Goal: Transaction & Acquisition: Download file/media

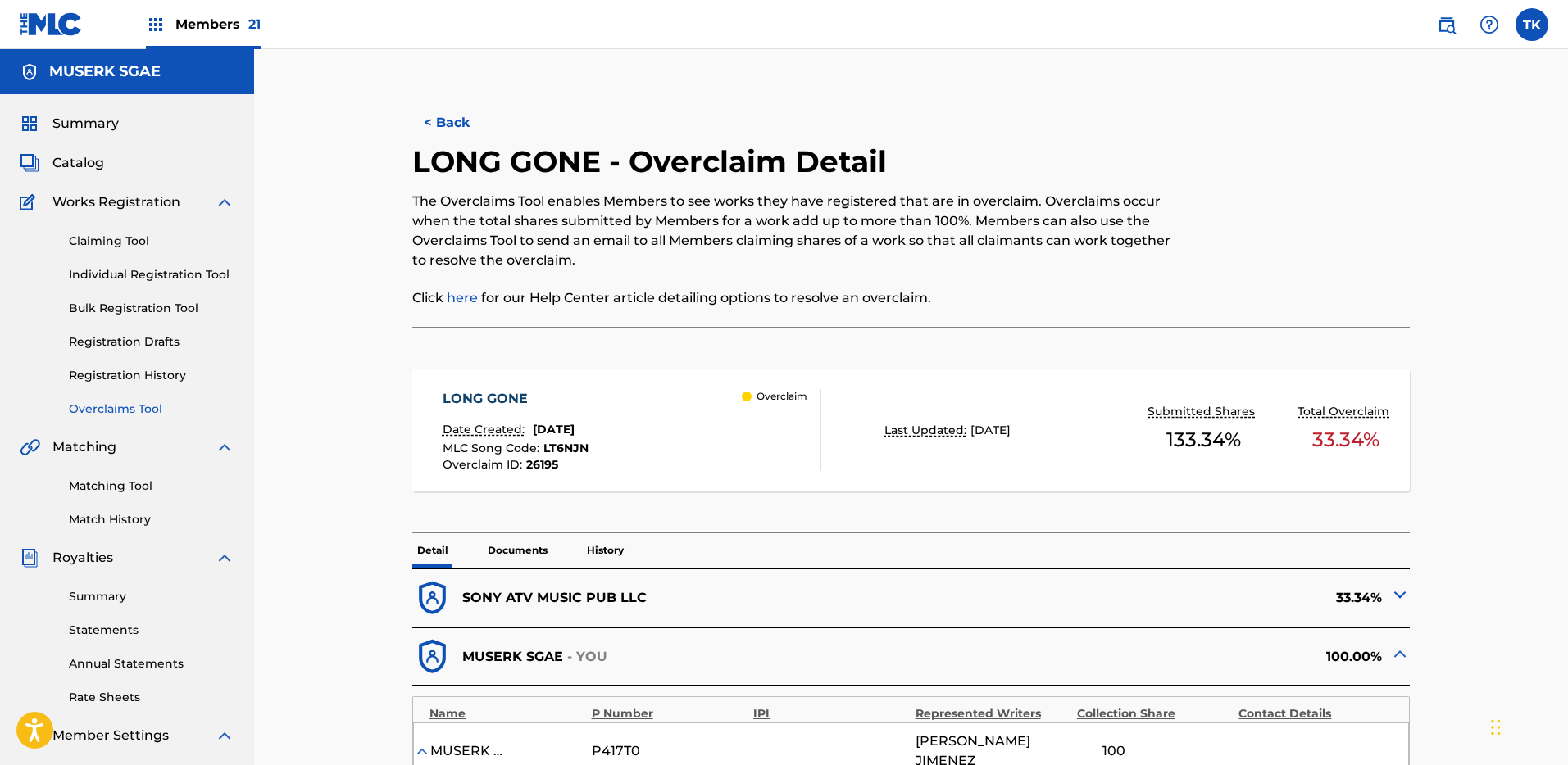
scroll to position [792, 0]
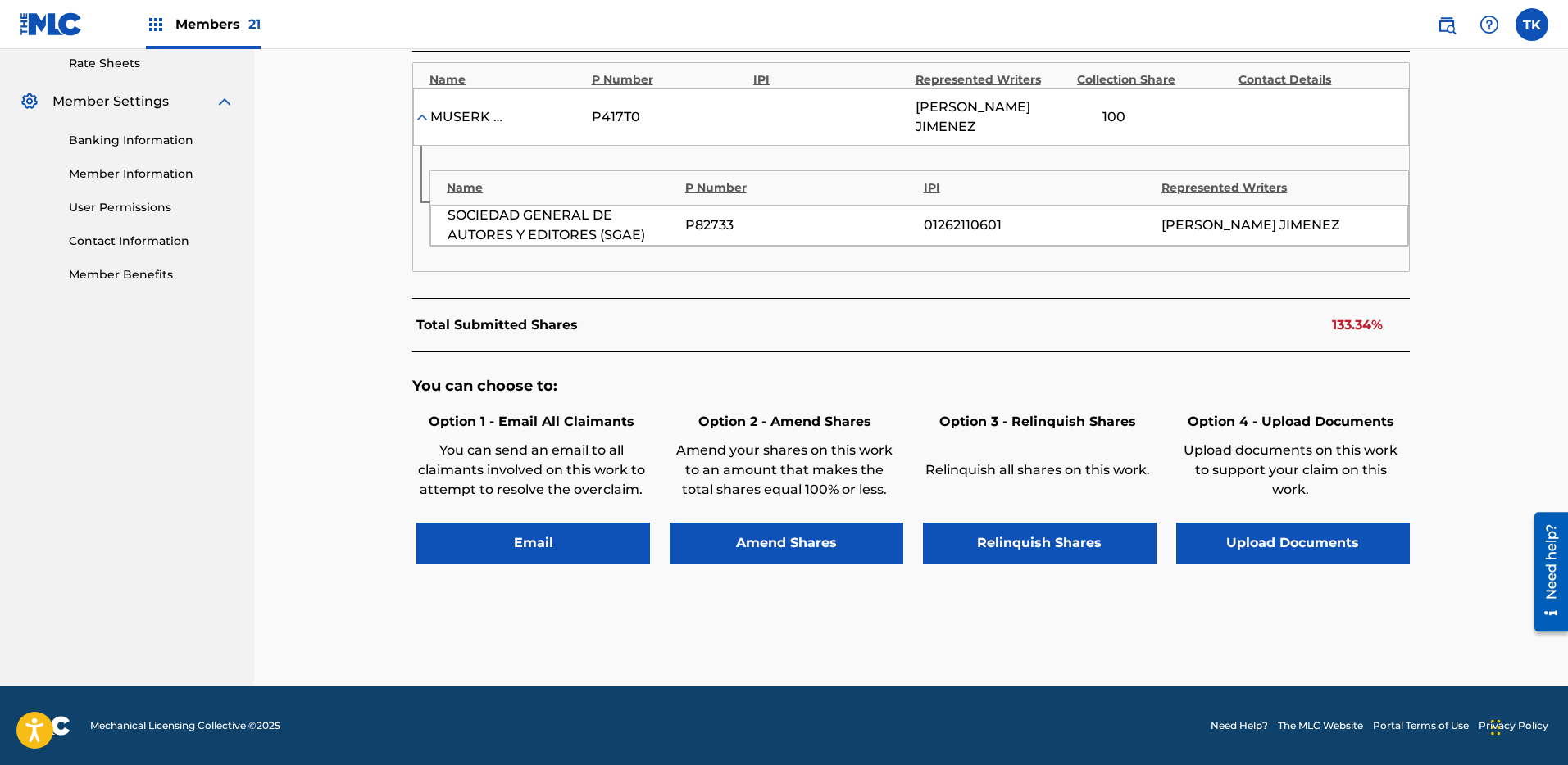
click at [184, 26] on span "Members 21" at bounding box center [218, 24] width 85 height 19
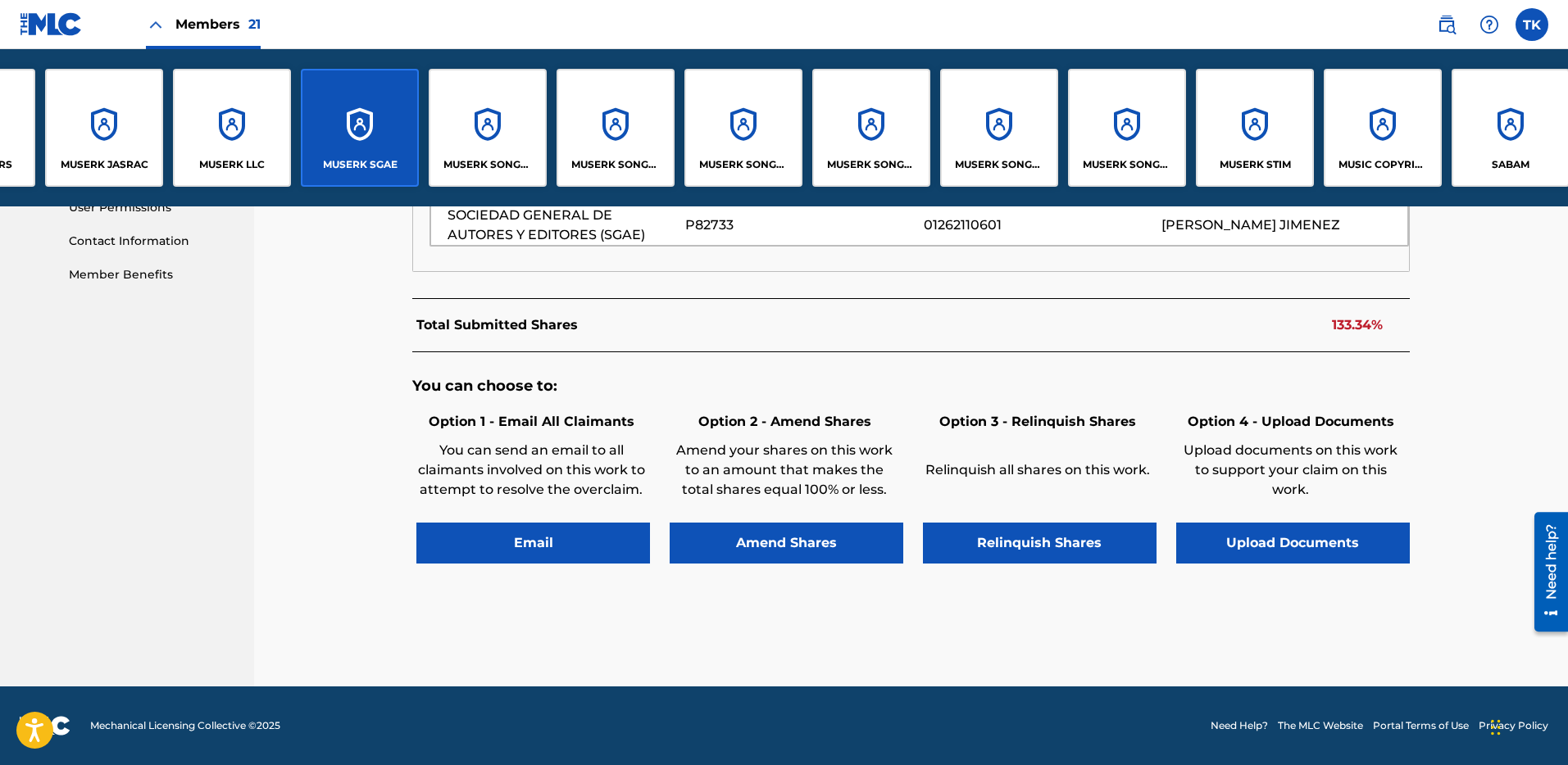
scroll to position [0, 825]
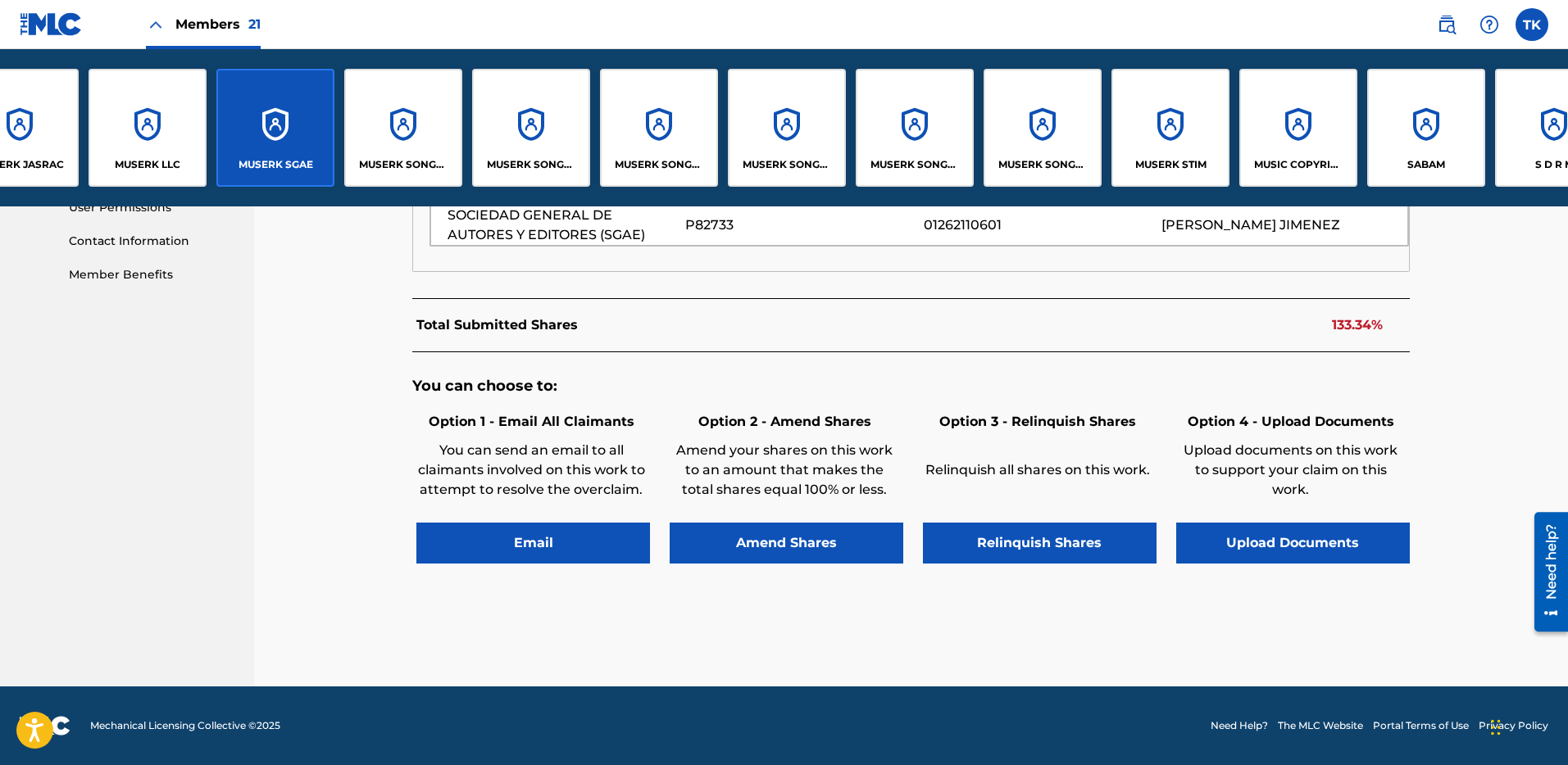
click at [1178, 138] on div "MUSERK STIM" at bounding box center [1169, 127] width 118 height 117
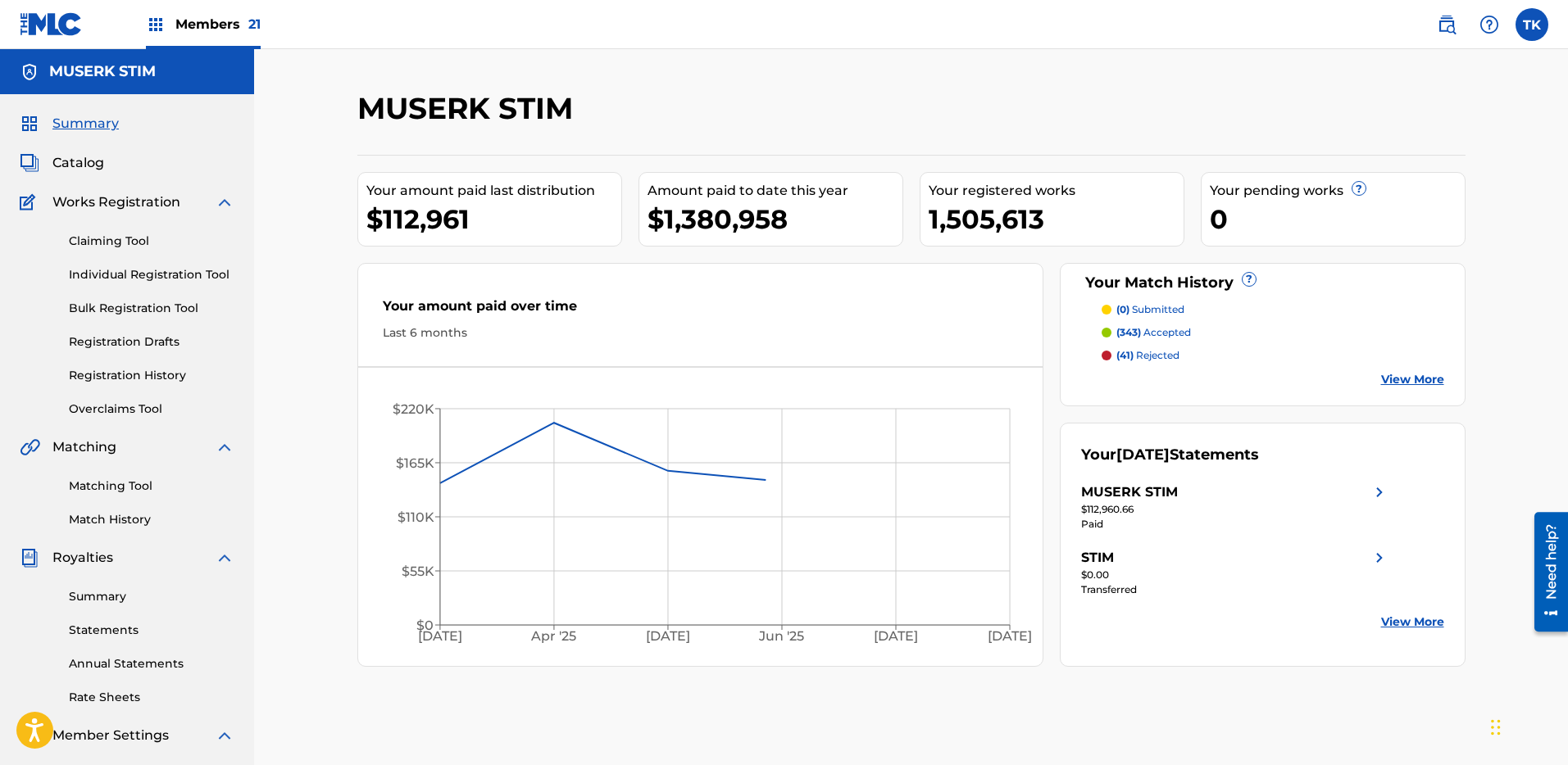
click at [159, 379] on link "Registration History" at bounding box center [152, 375] width 166 height 17
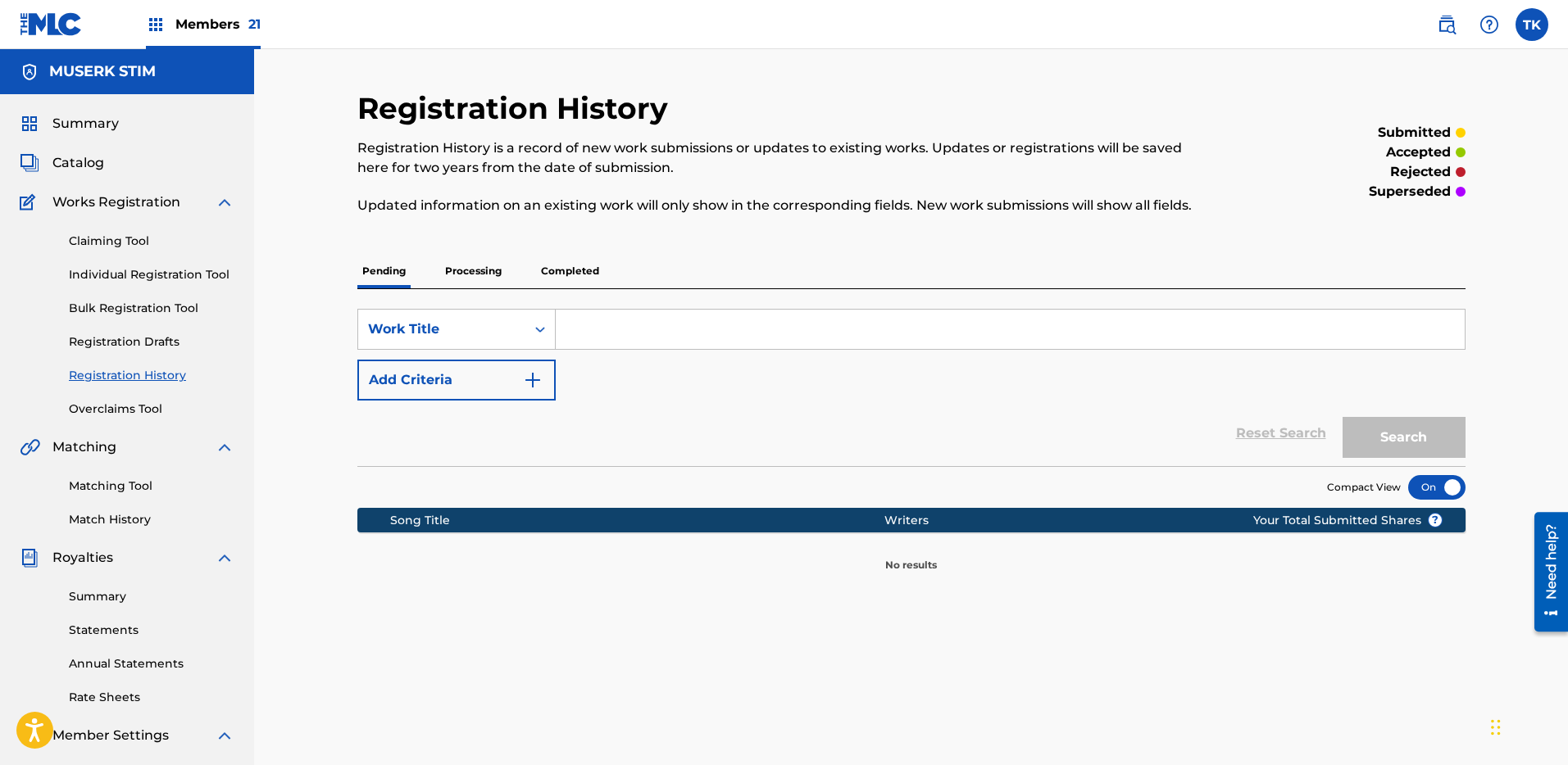
click at [85, 115] on span "Summary" at bounding box center [85, 123] width 66 height 20
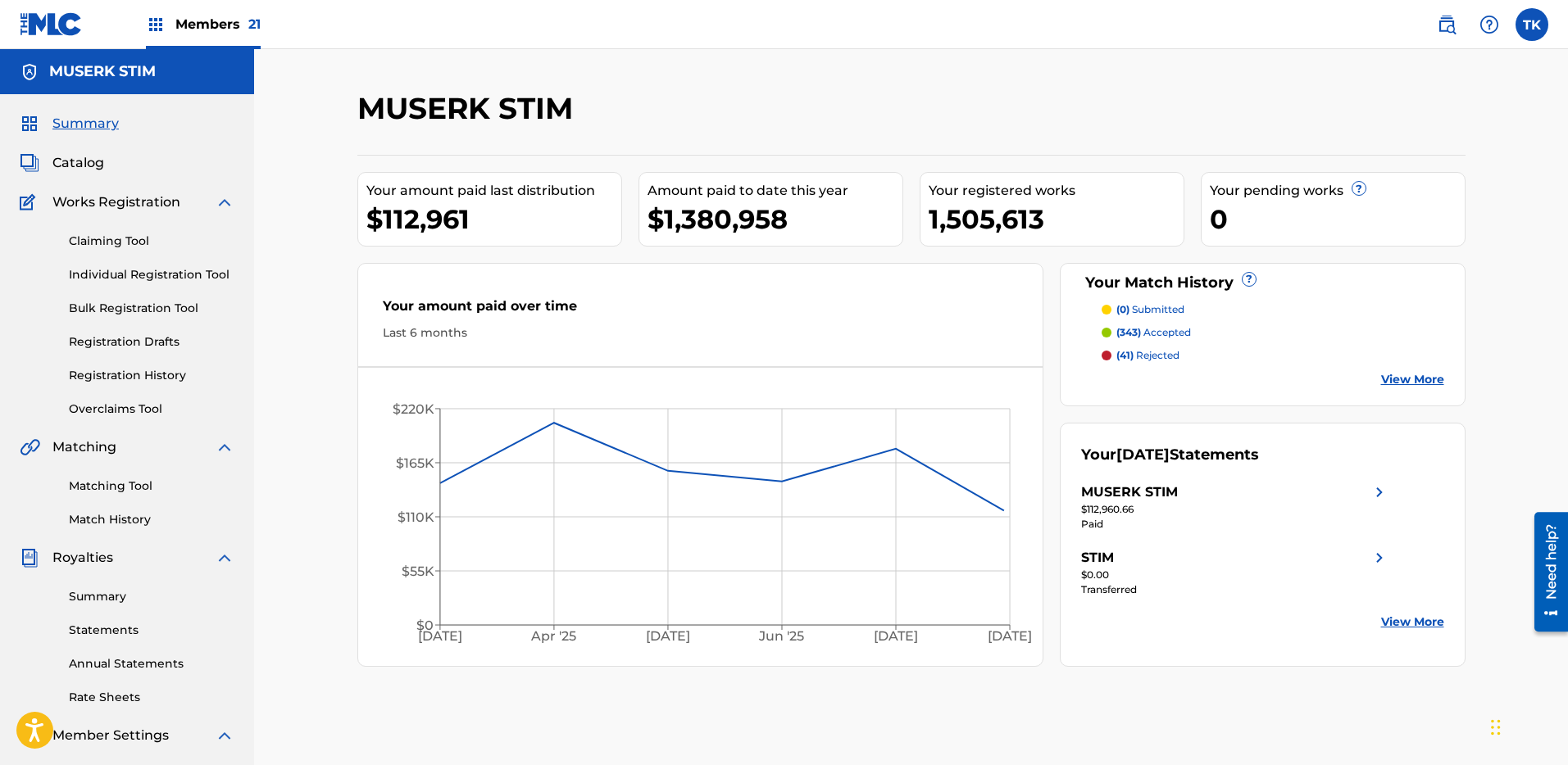
click at [157, 369] on link "Registration History" at bounding box center [152, 375] width 166 height 17
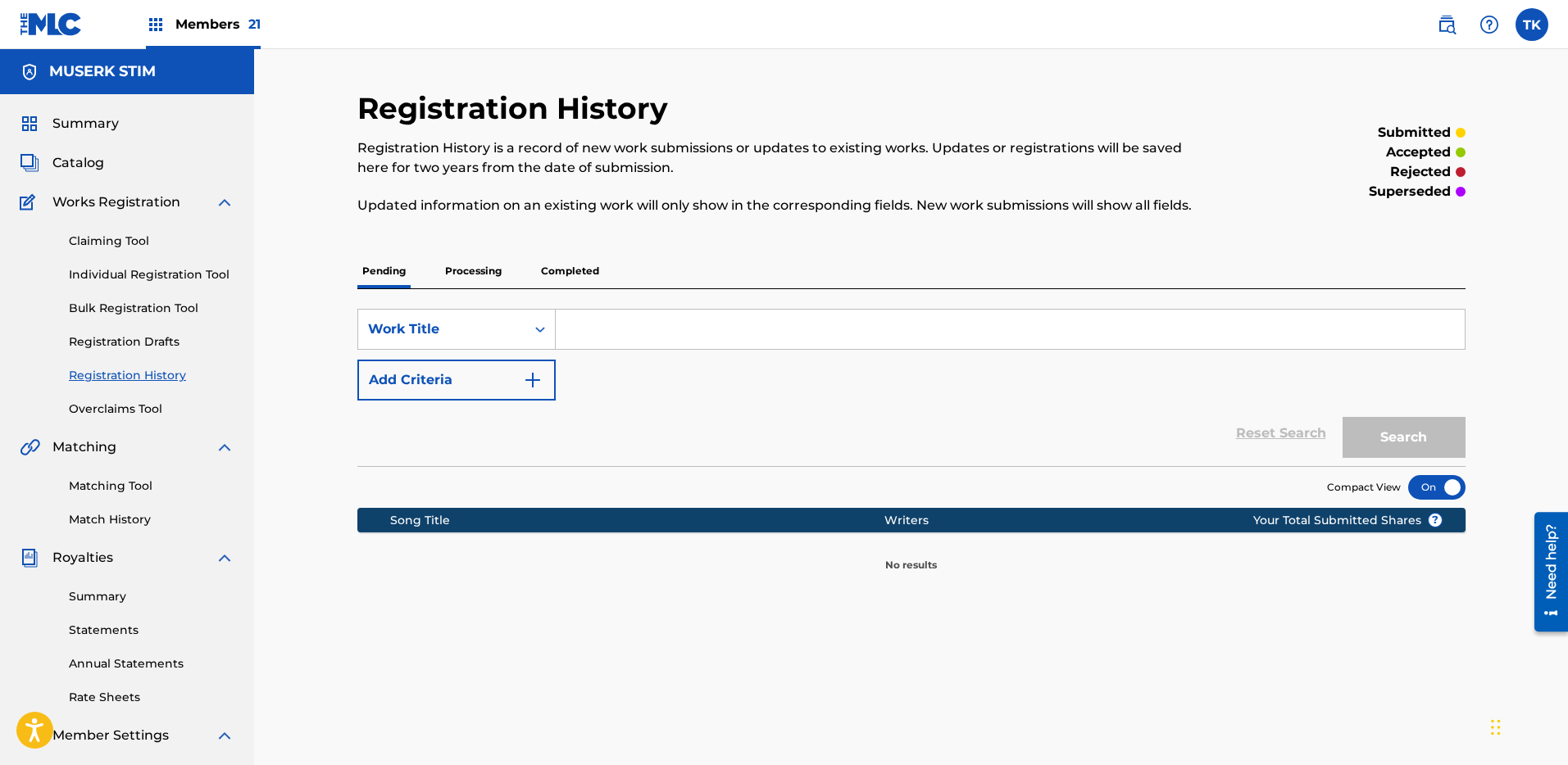
click at [477, 262] on p "Processing" at bounding box center [473, 270] width 66 height 35
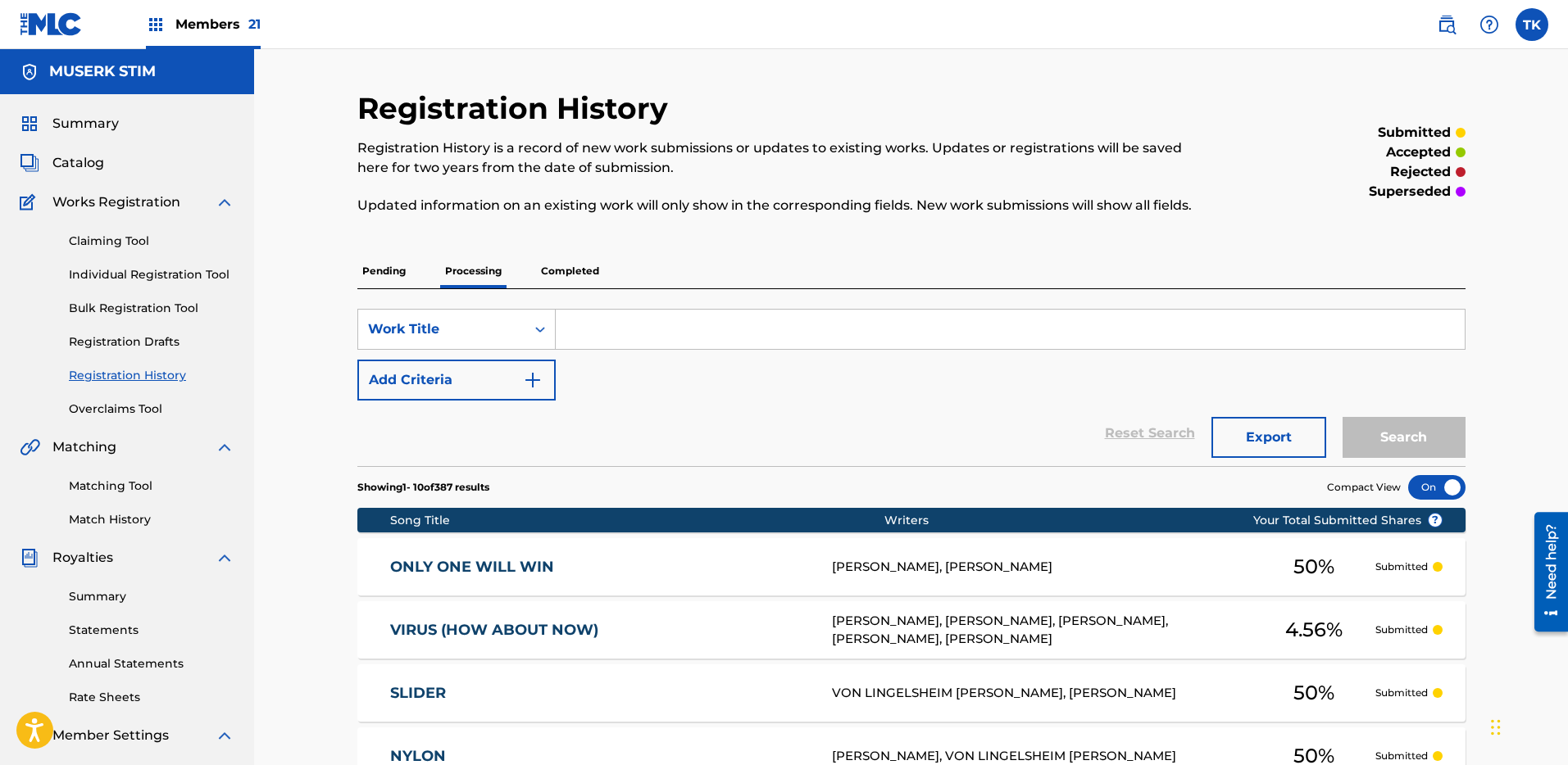
scroll to position [136, 0]
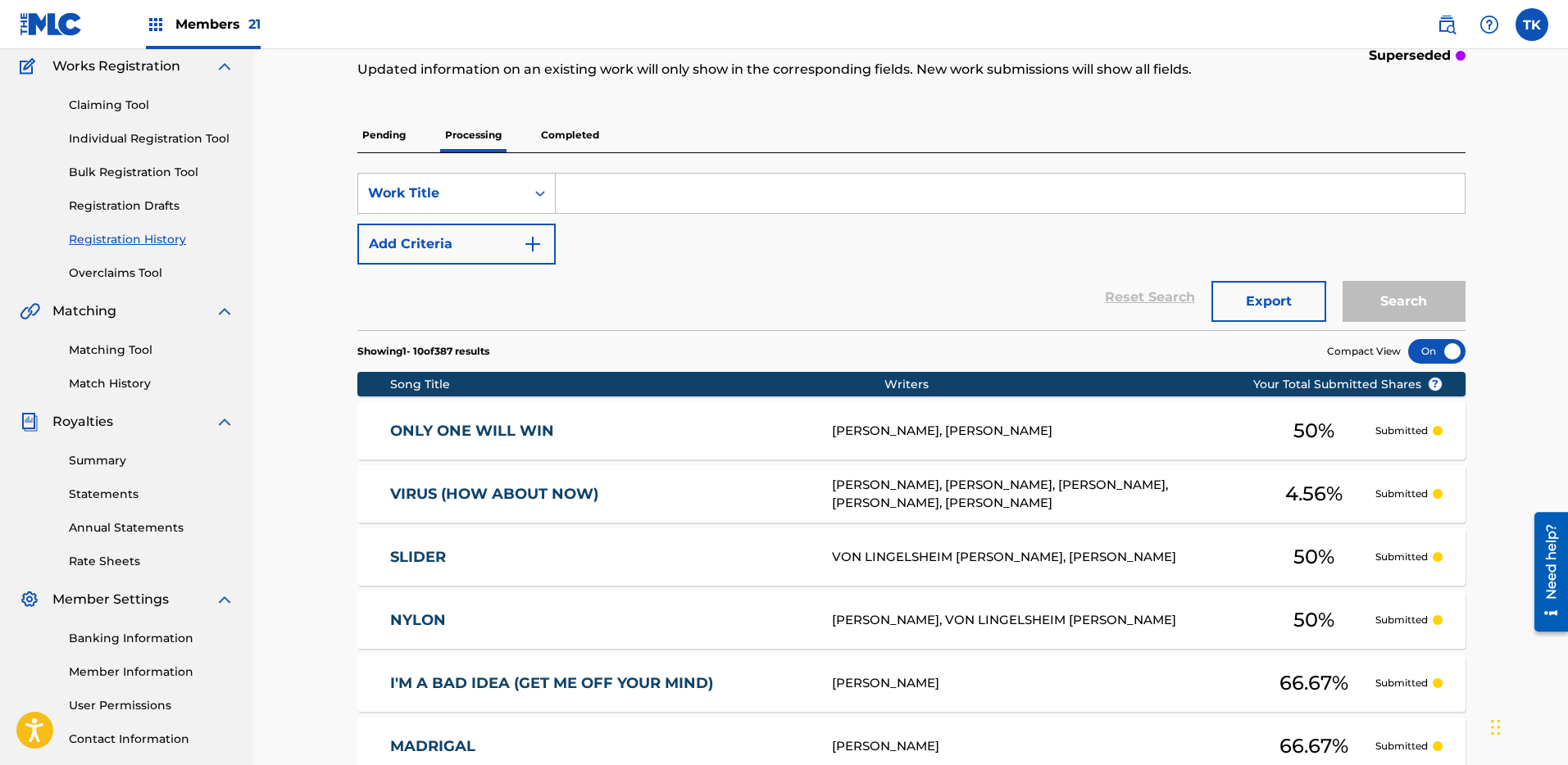
click at [603, 201] on input "Search Form" at bounding box center [1010, 193] width 908 height 39
paste input "55171686"
type input "55171686"
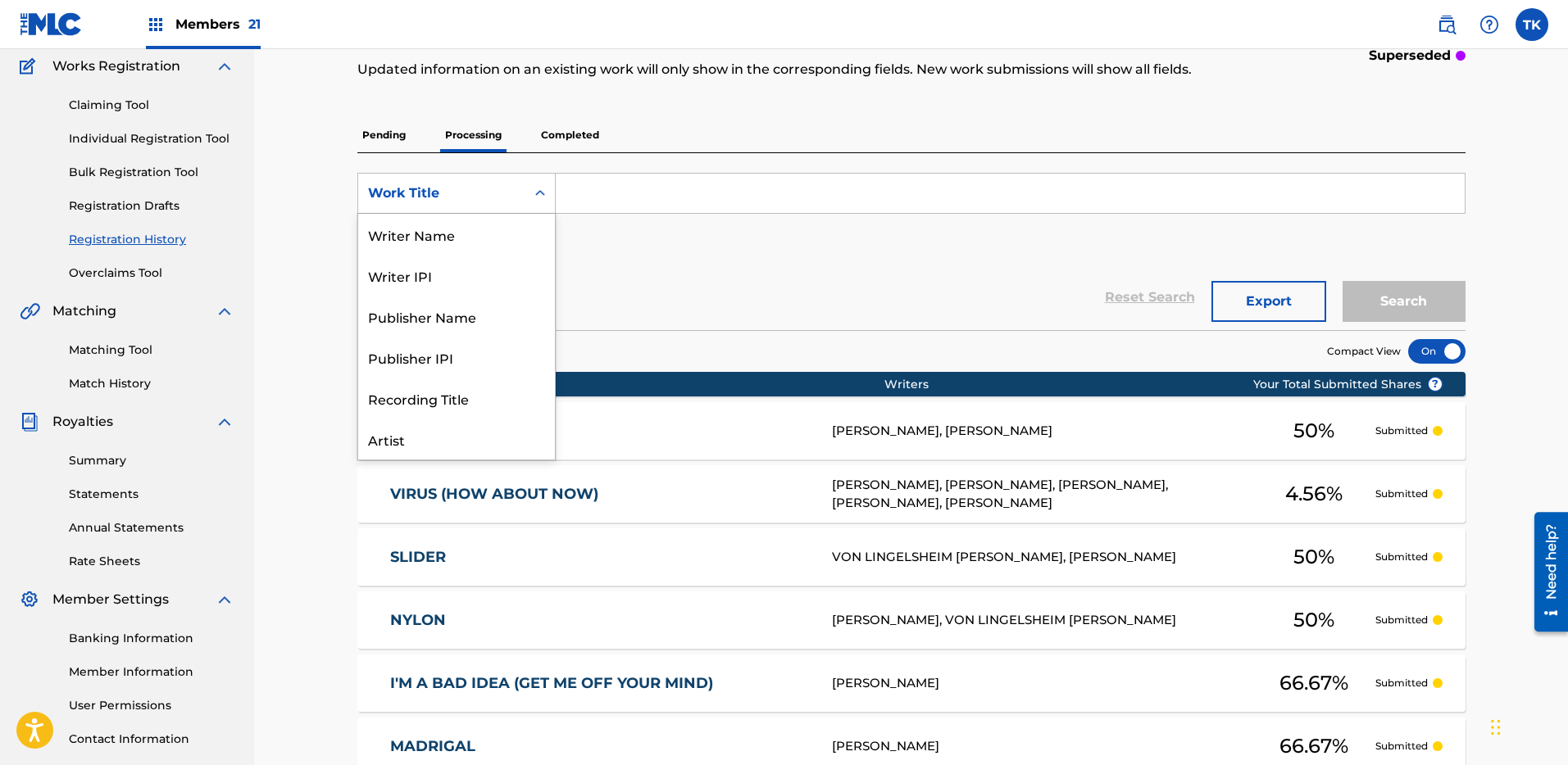
click at [488, 203] on div "Work Title" at bounding box center [441, 193] width 167 height 32
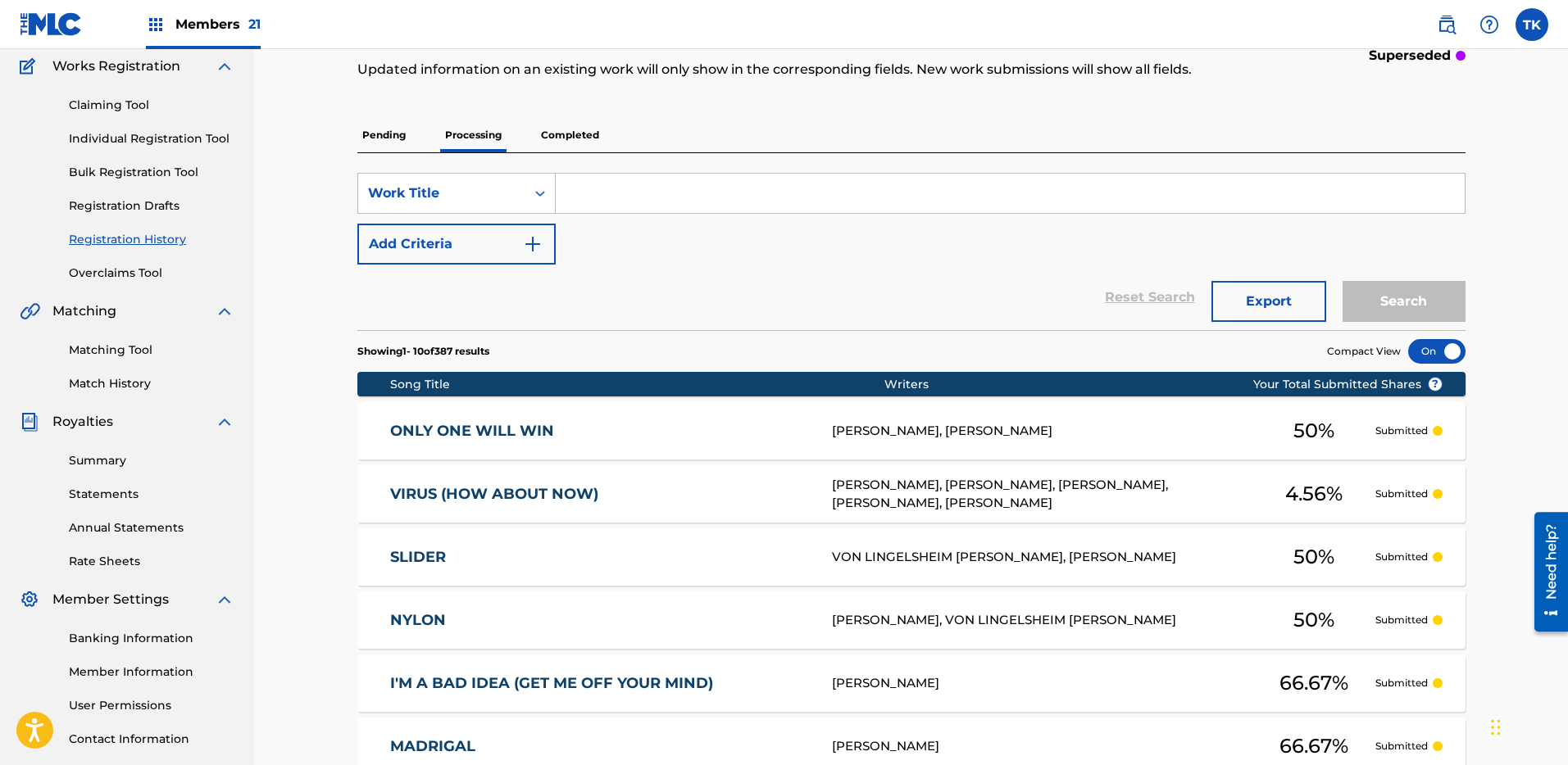
click at [639, 276] on div "Reset Search Export Search" at bounding box center [911, 297] width 1108 height 65
click at [503, 164] on div "SearchWithCriteria26804edd-85e7-4a2e-abca-91366a1e425c Work Title Add Criteria …" at bounding box center [911, 241] width 1108 height 177
click at [507, 187] on div "Work Title" at bounding box center [441, 193] width 167 height 32
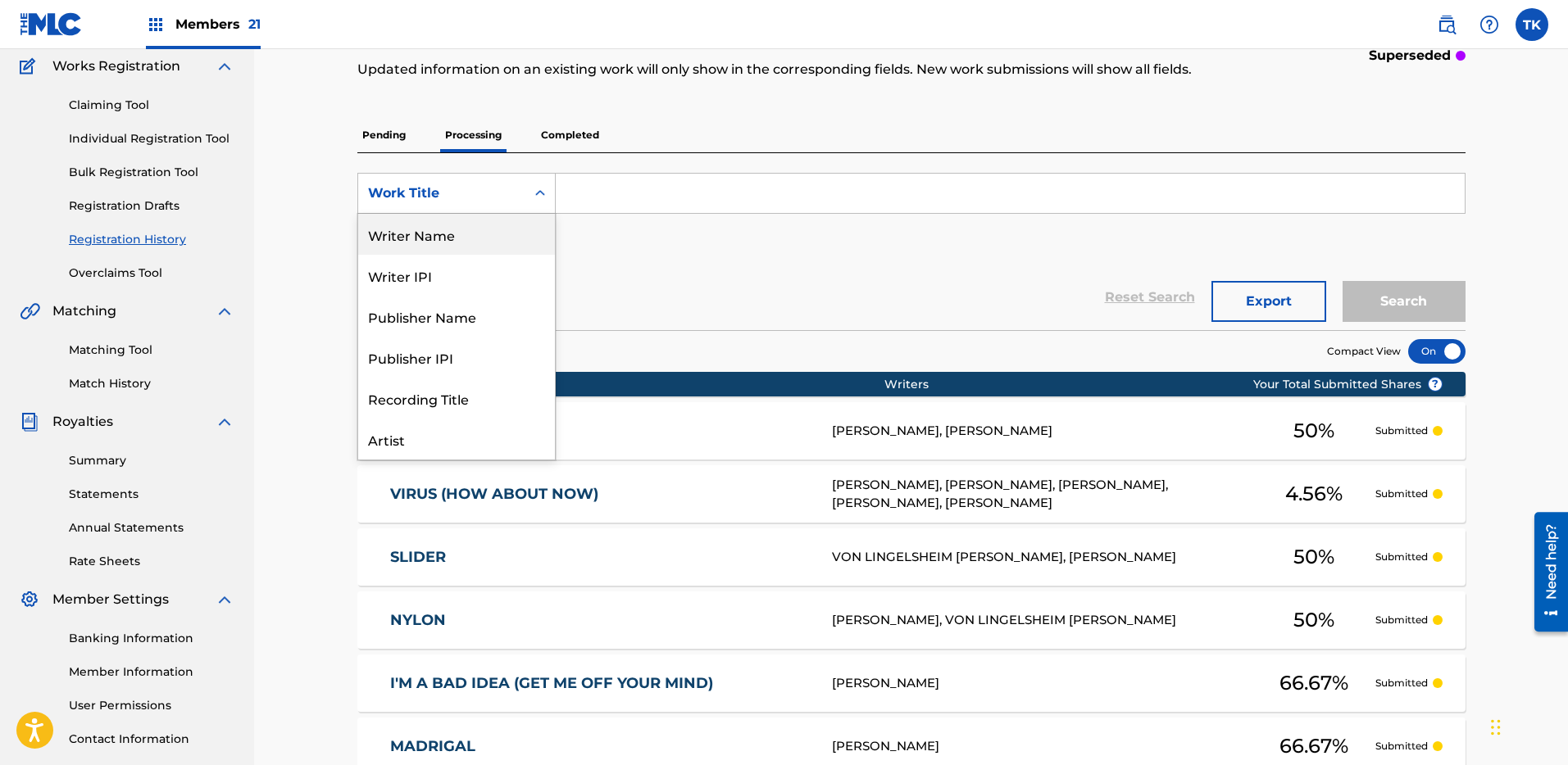
click at [623, 183] on input "Search Form" at bounding box center [1010, 193] width 908 height 39
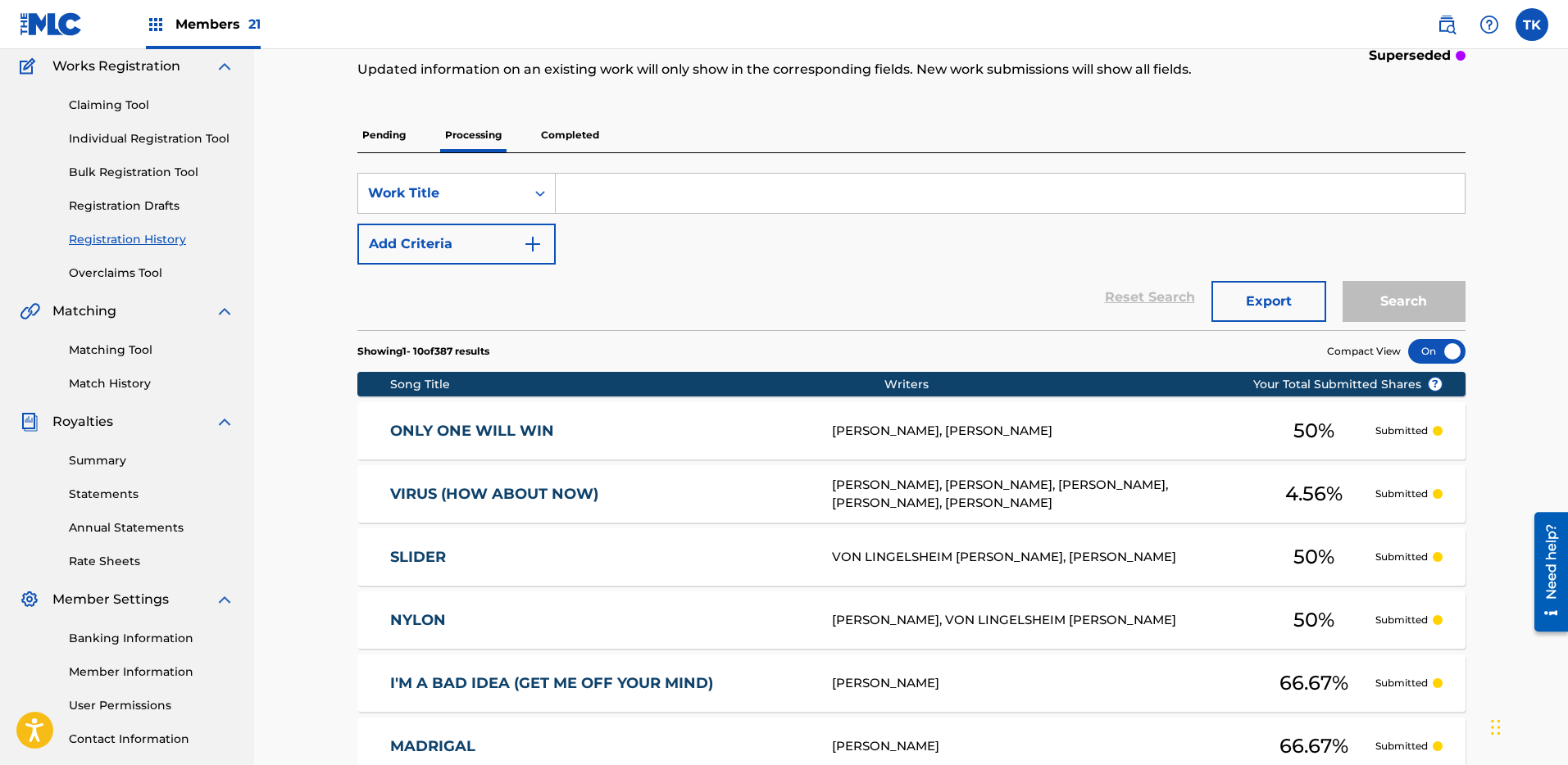
paste input "GAA IHOP"
type input "GAA IHOP"
drag, startPoint x: 1407, startPoint y: 296, endPoint x: 1387, endPoint y: 292, distance: 20.4
click at [1406, 296] on button "Search" at bounding box center [1403, 301] width 122 height 40
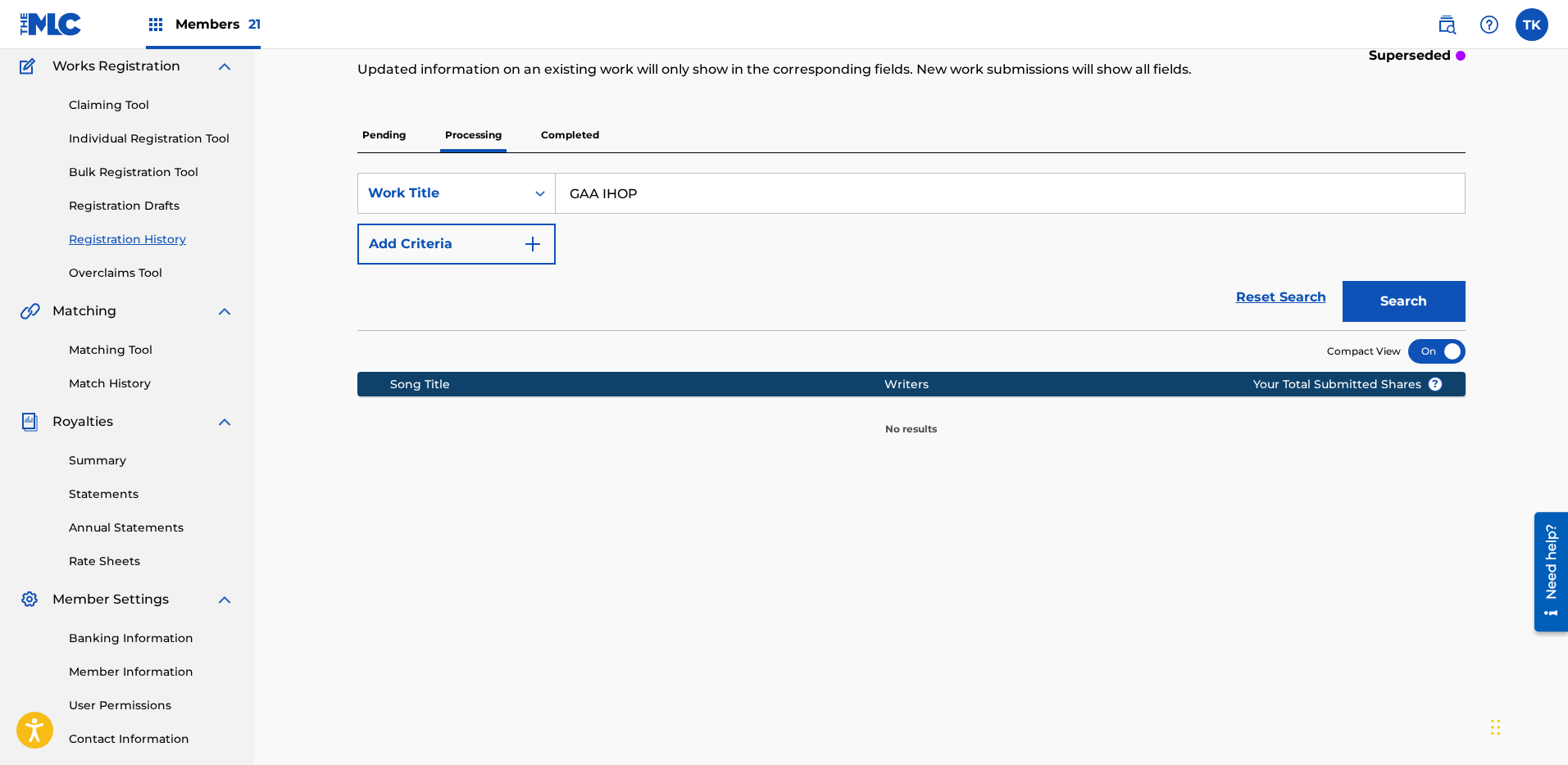
click at [585, 130] on p "Completed" at bounding box center [570, 134] width 68 height 35
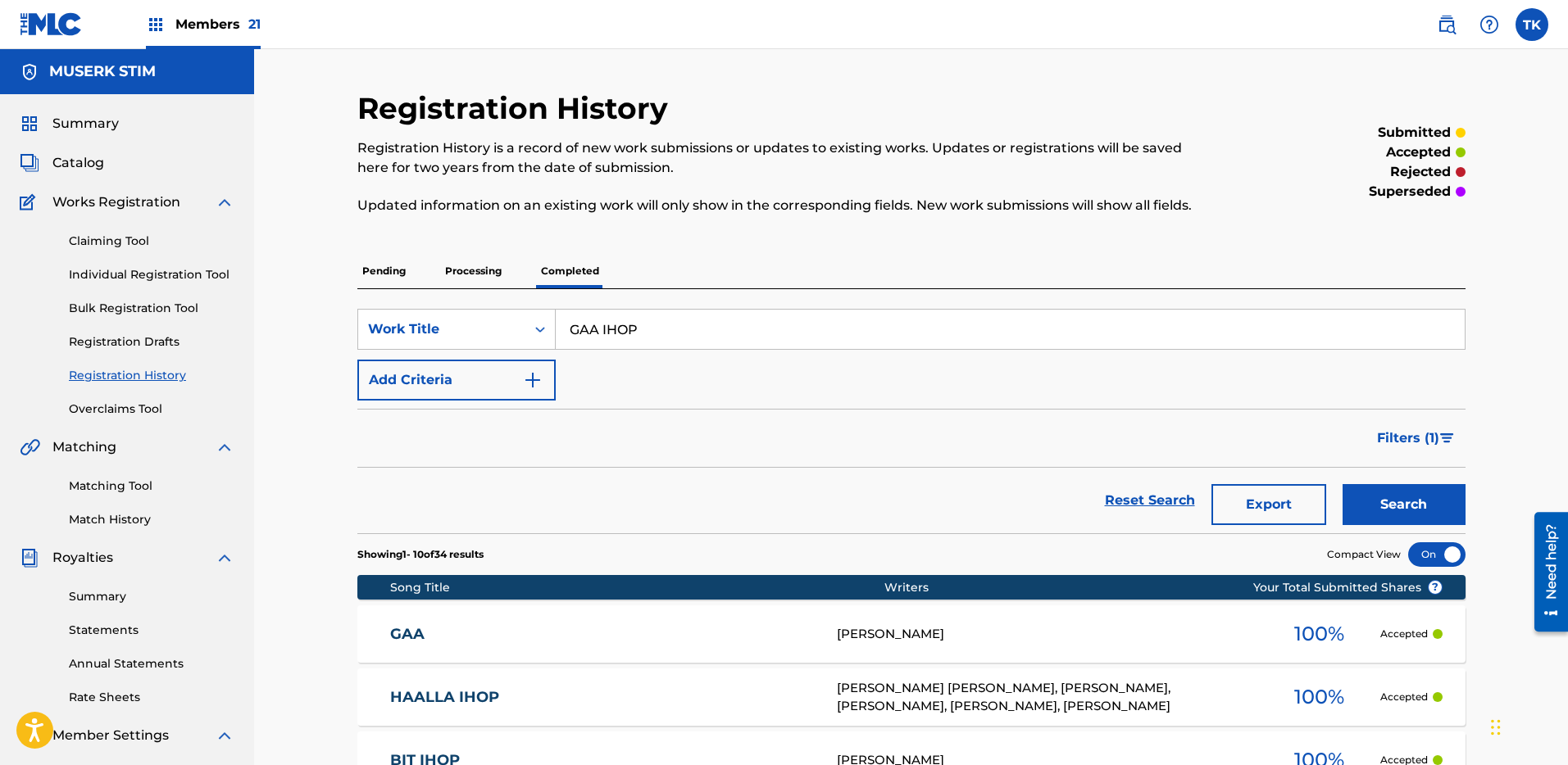
scroll to position [128, 0]
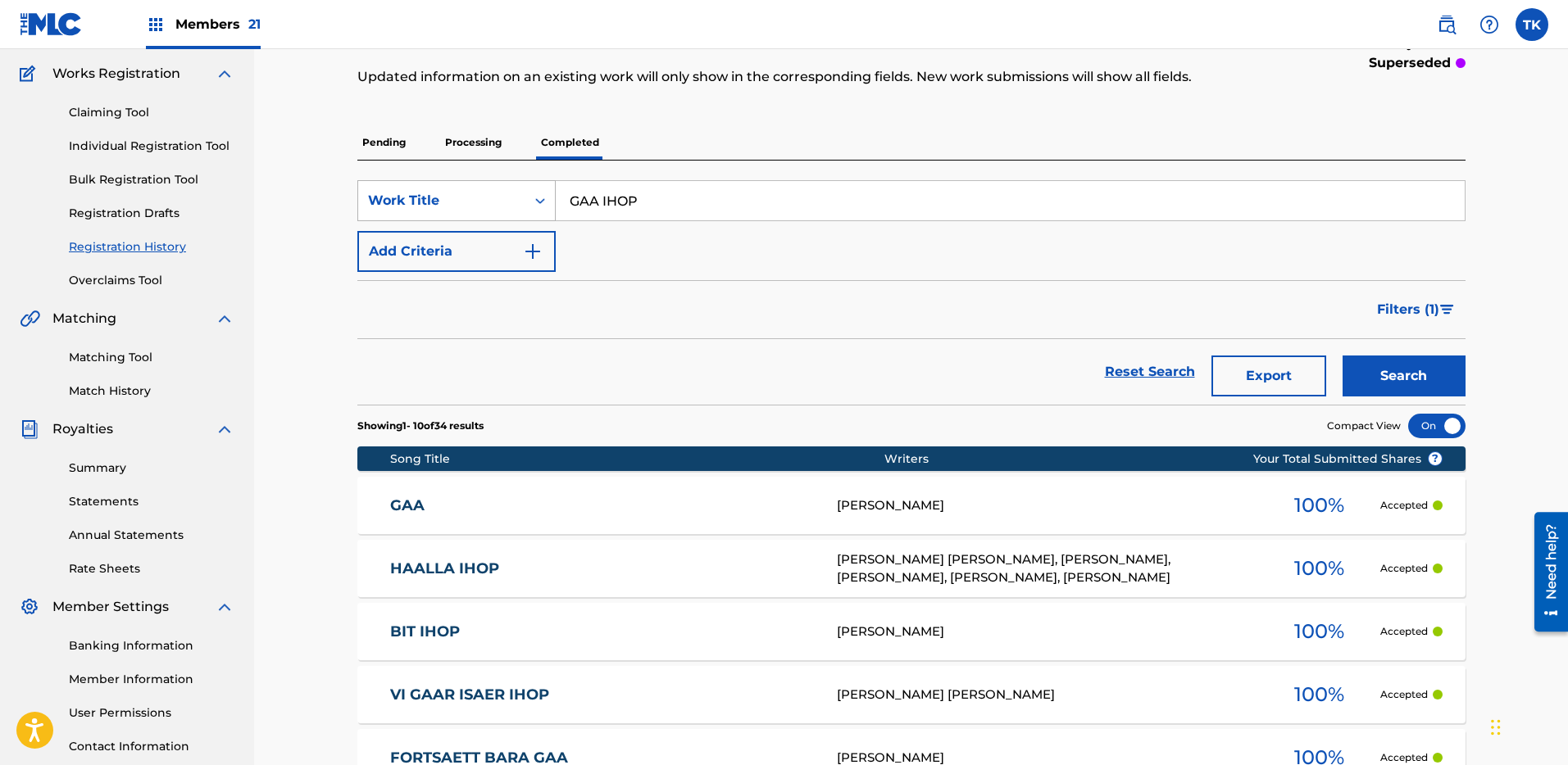
click at [389, 199] on div "Work Title" at bounding box center [441, 200] width 147 height 20
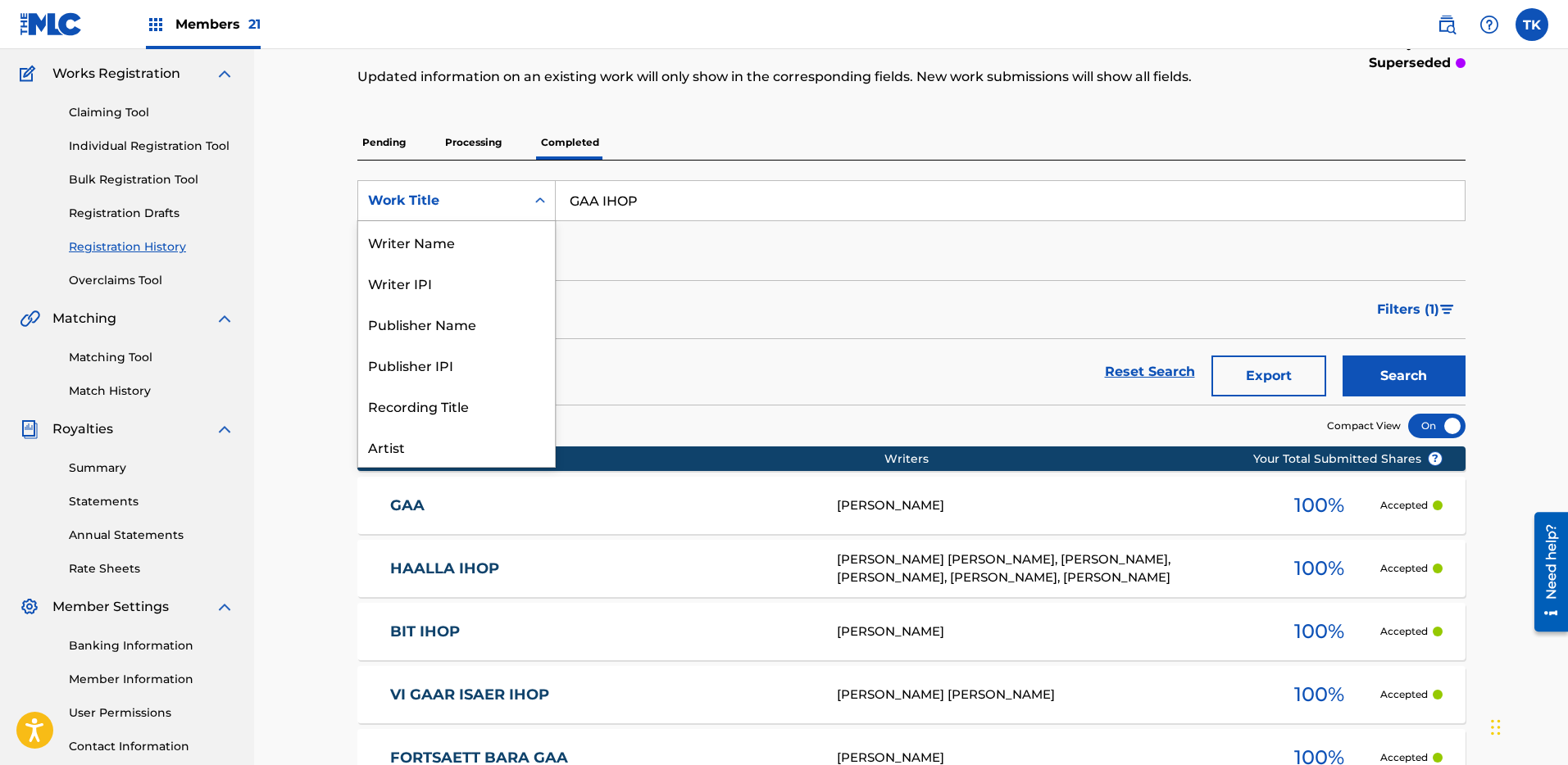
scroll to position [82, 0]
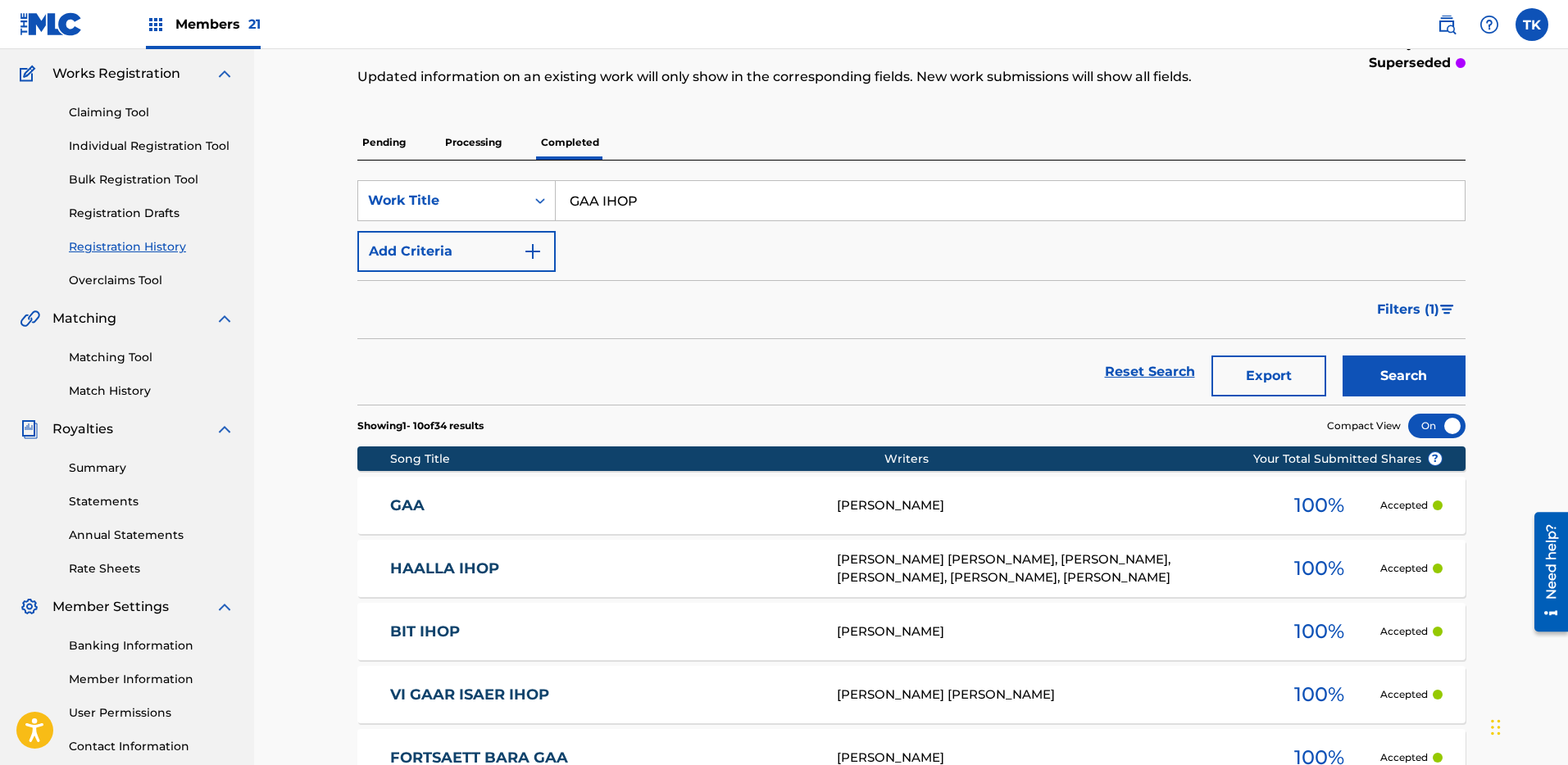
click at [389, 131] on p "Pending" at bounding box center [384, 142] width 53 height 35
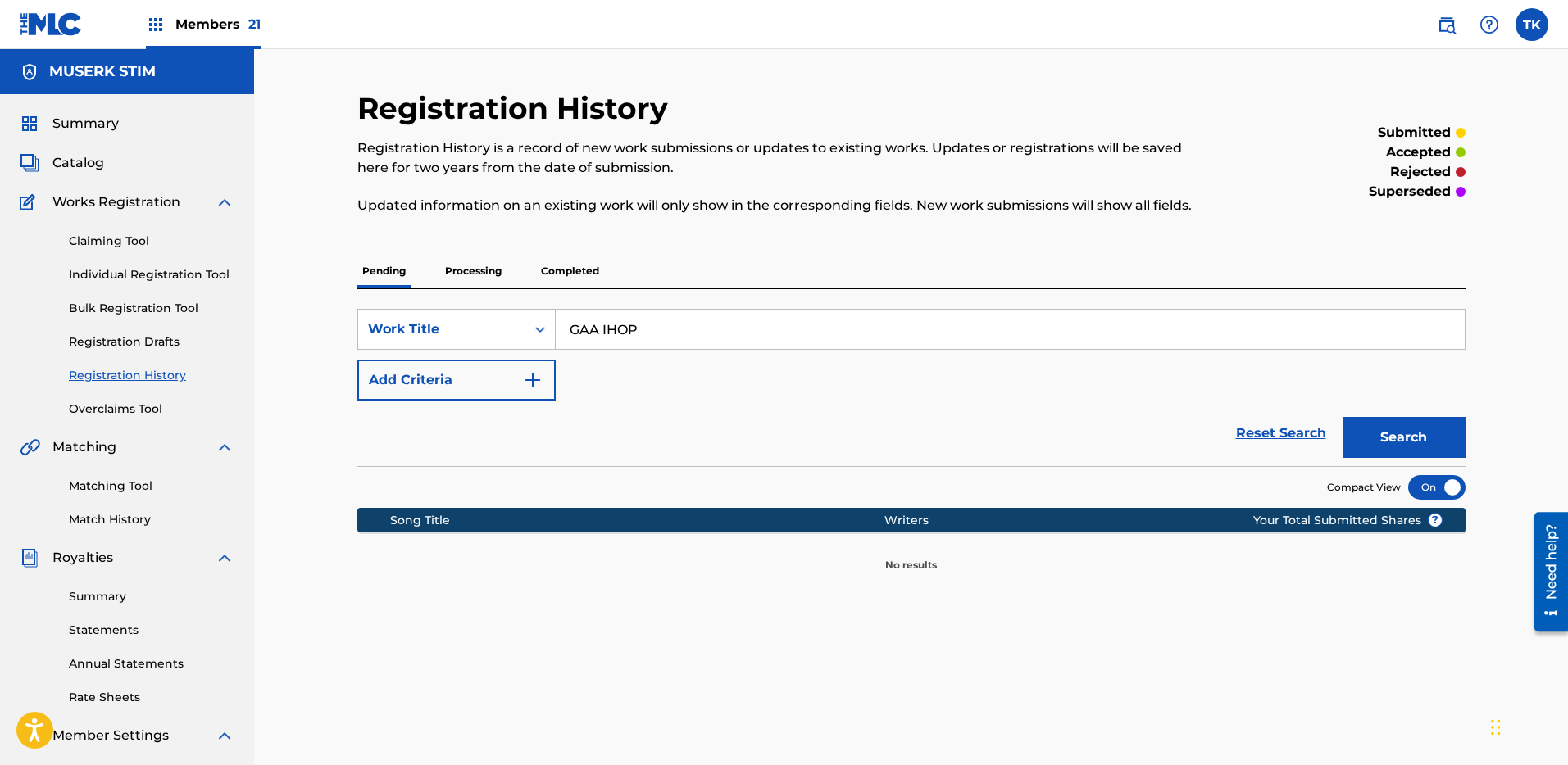
click at [750, 306] on div "SearchWithCriteria26804edd-85e7-4a2e-abca-91366a1e425c Work Title GAA IHOP Add …" at bounding box center [911, 377] width 1108 height 177
click at [745, 325] on input "GAA IHOP" at bounding box center [1010, 330] width 908 height 39
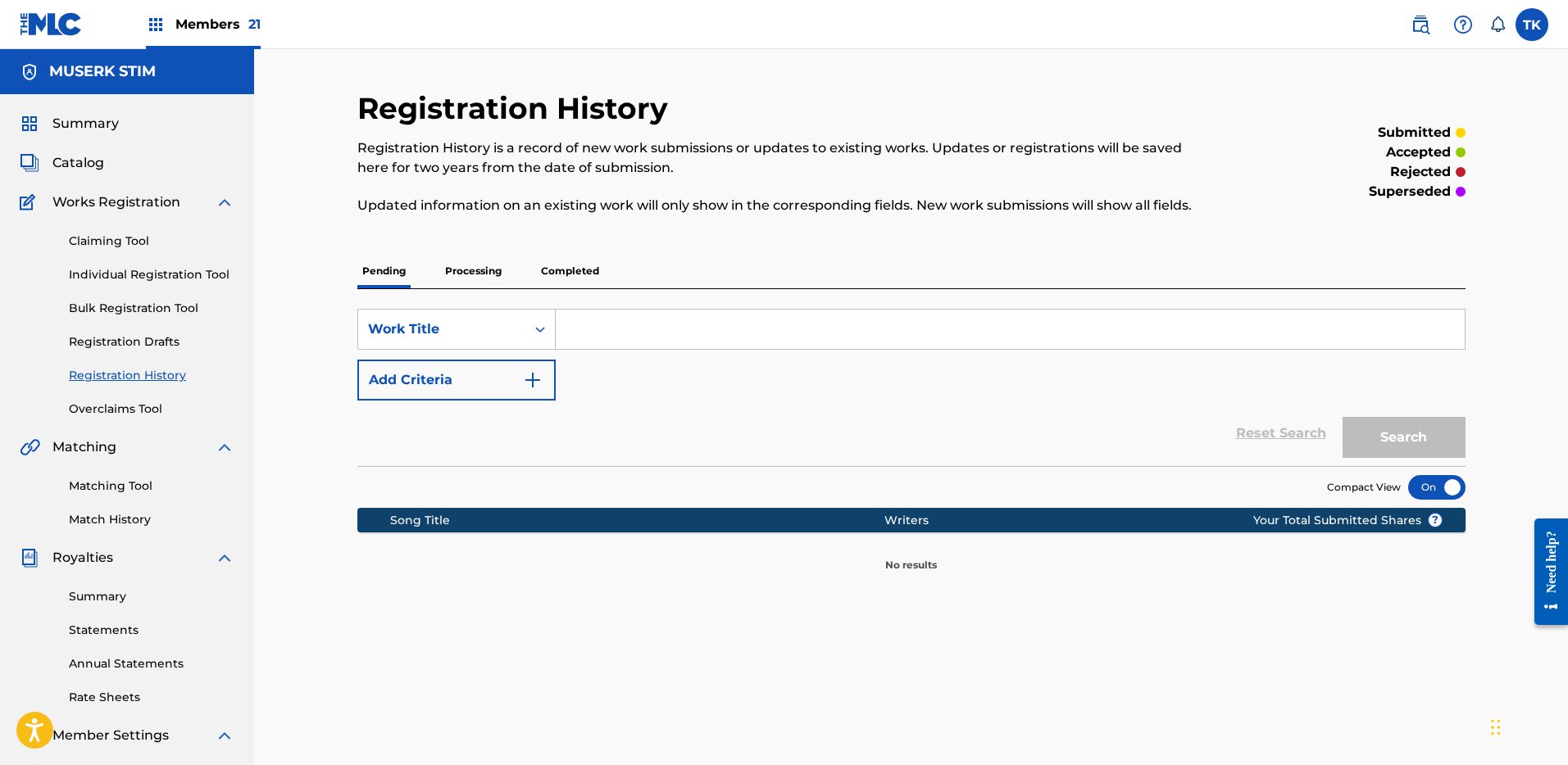
click at [471, 263] on p "Processing" at bounding box center [473, 270] width 66 height 35
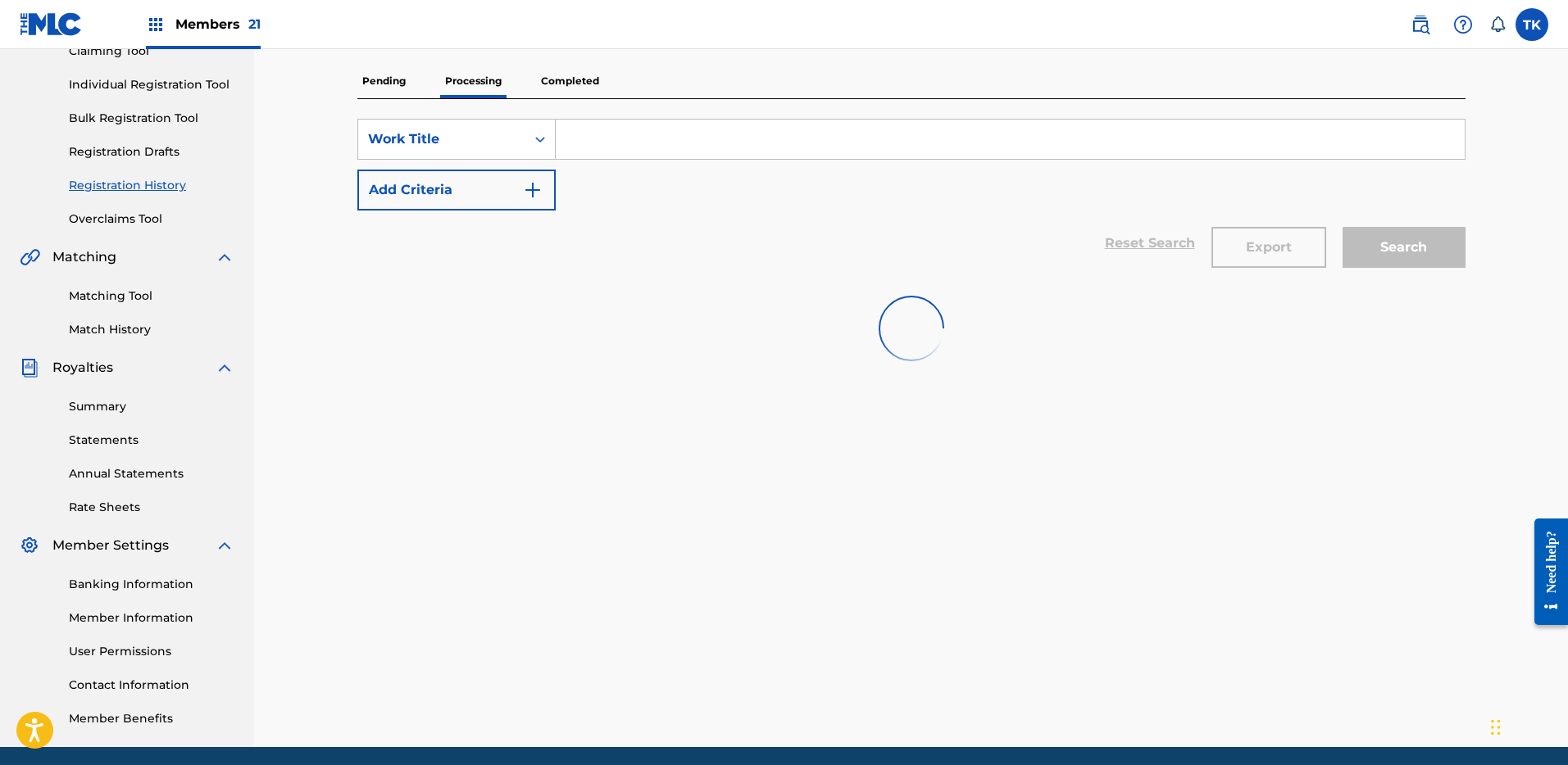
scroll to position [251, 0]
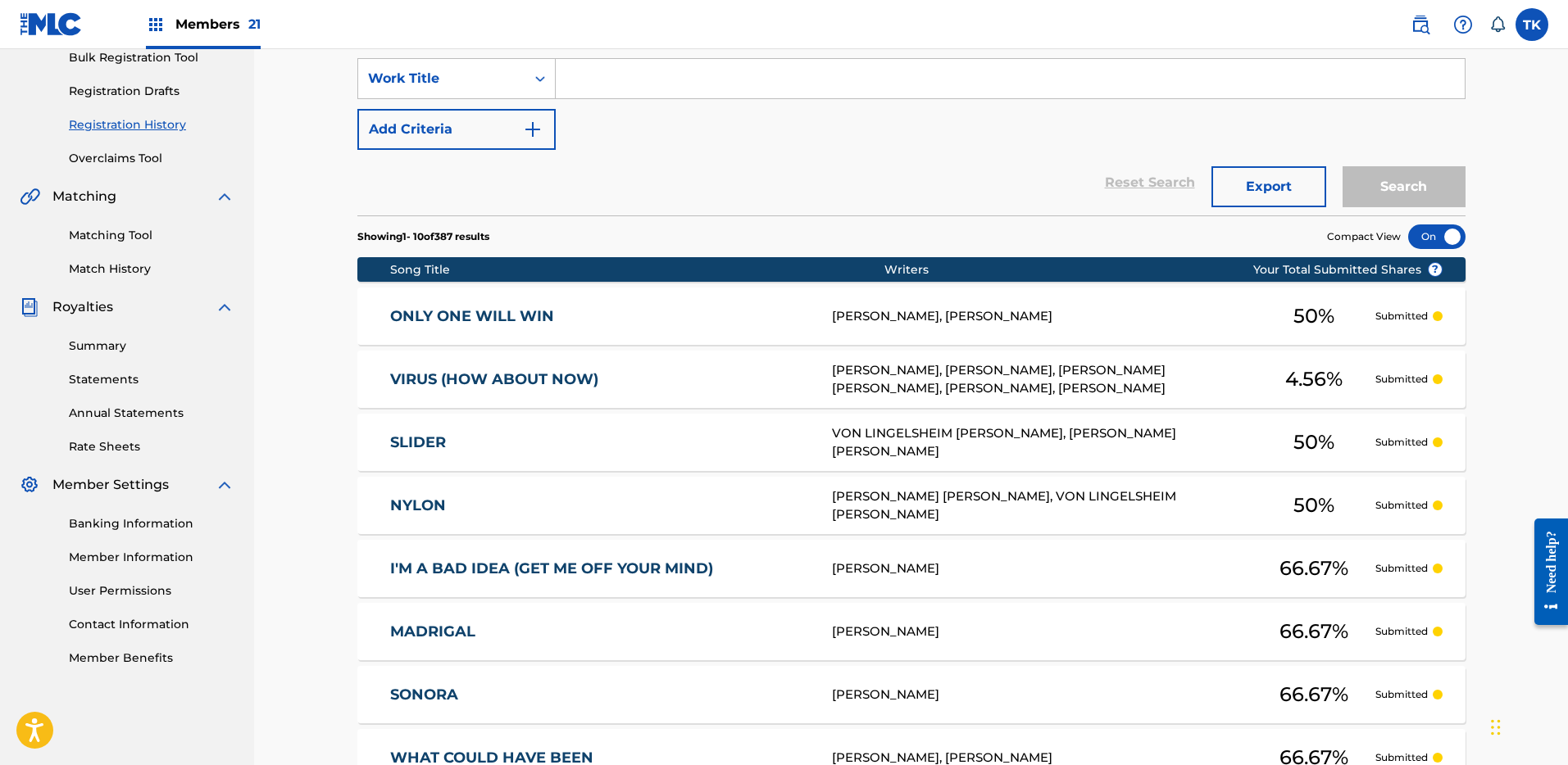
click at [707, 91] on input "Search Form" at bounding box center [1010, 79] width 908 height 39
click at [559, 98] on div "Search Form" at bounding box center [1010, 78] width 909 height 40
click at [541, 85] on div "Search Form" at bounding box center [540, 79] width 30 height 30
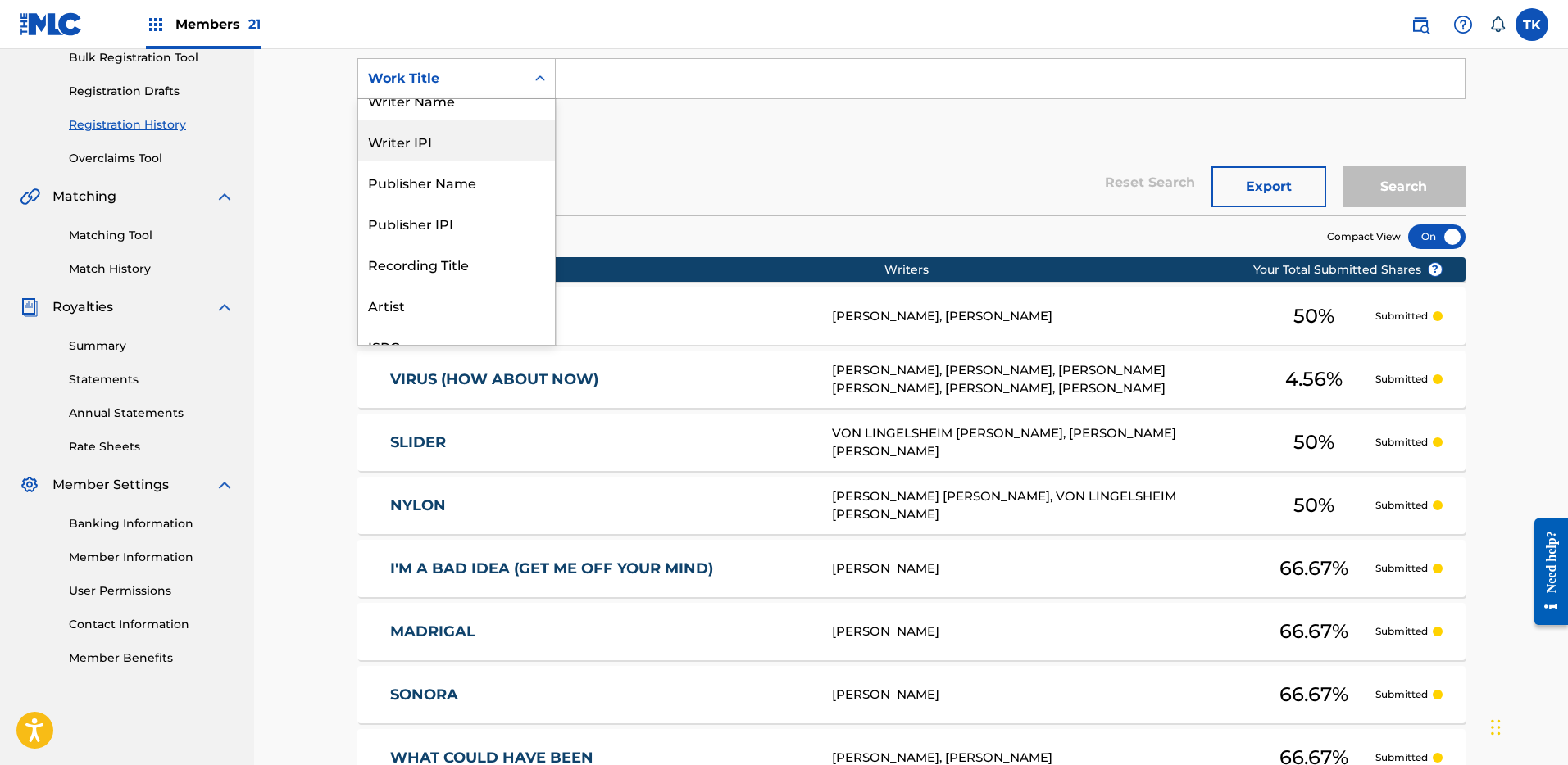
scroll to position [0, 0]
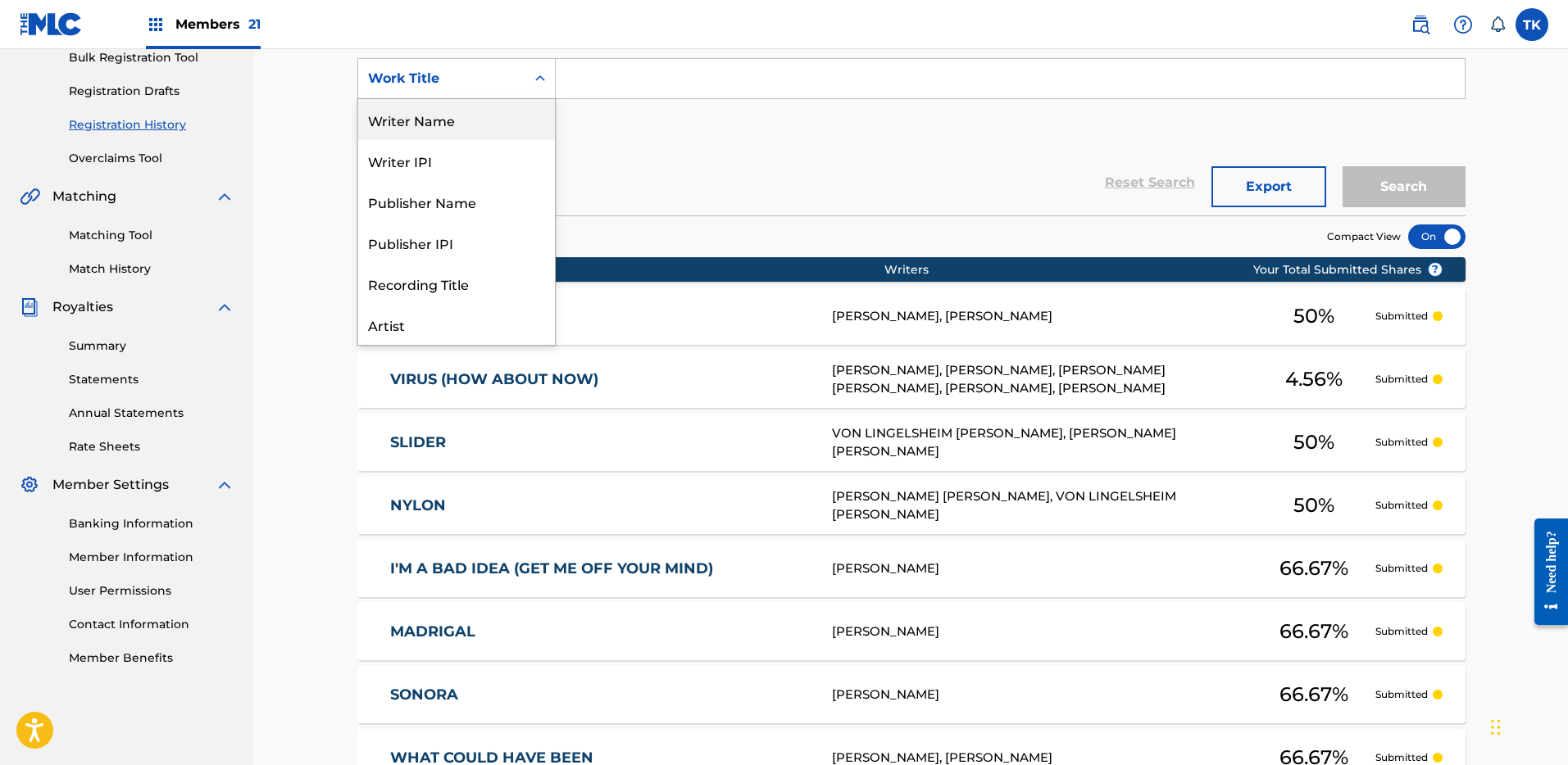
drag, startPoint x: 469, startPoint y: 132, endPoint x: 494, endPoint y: 118, distance: 28.7
click at [469, 131] on div "Writer Name" at bounding box center [456, 118] width 196 height 40
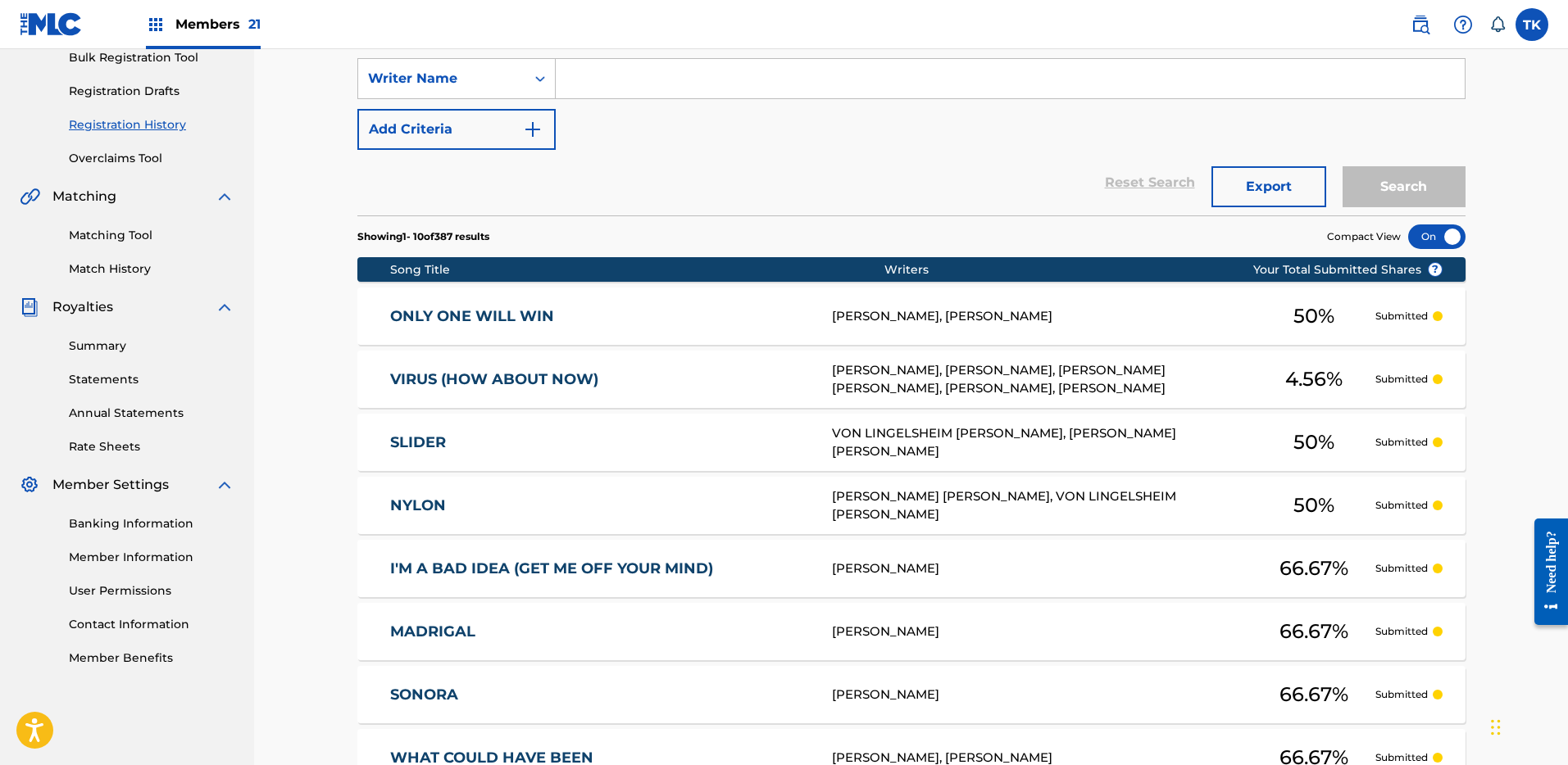
click at [607, 68] on input "Search Form" at bounding box center [1010, 79] width 908 height 39
click at [1382, 171] on button "Search" at bounding box center [1403, 186] width 122 height 40
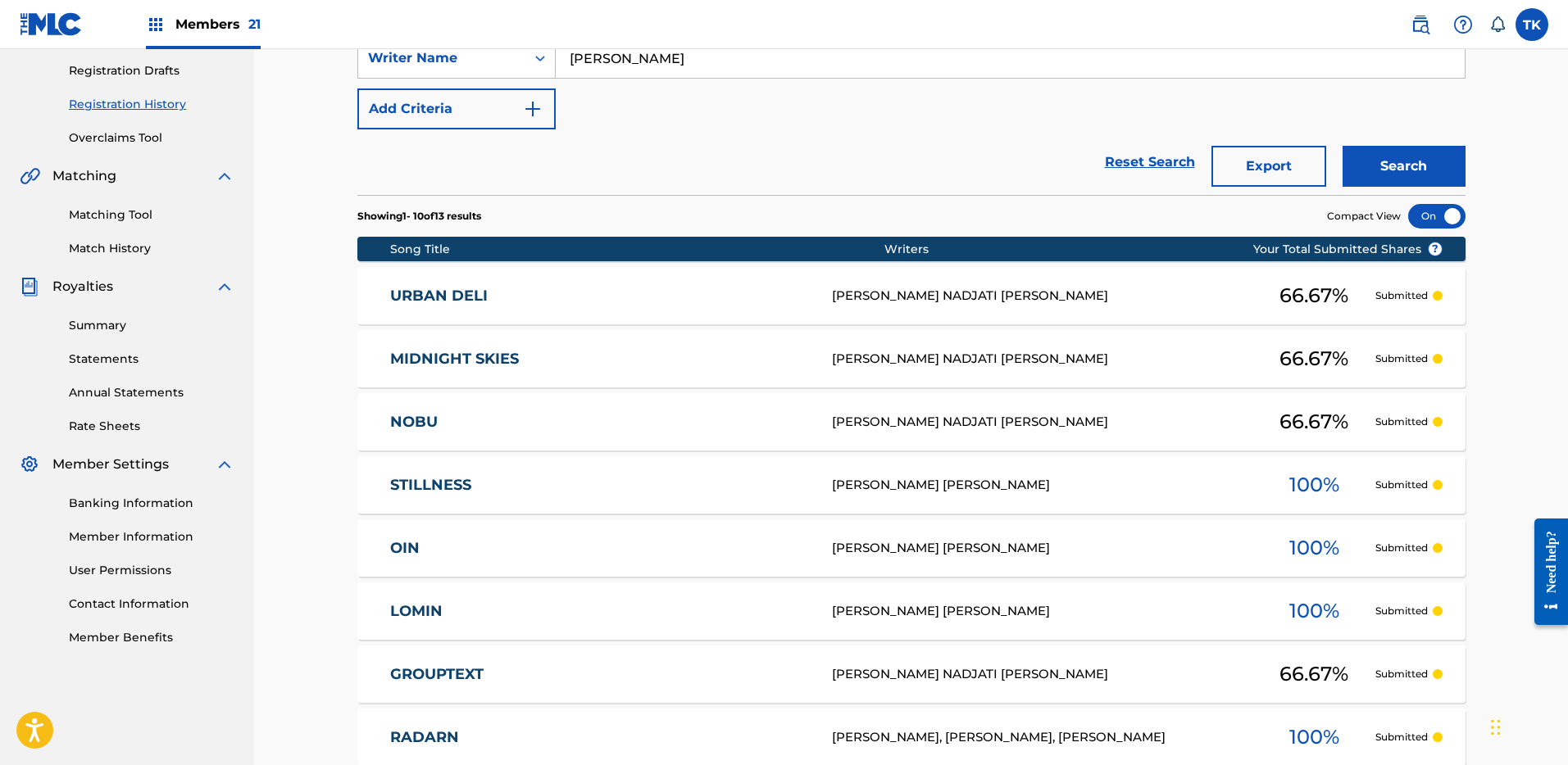
scroll to position [262, 0]
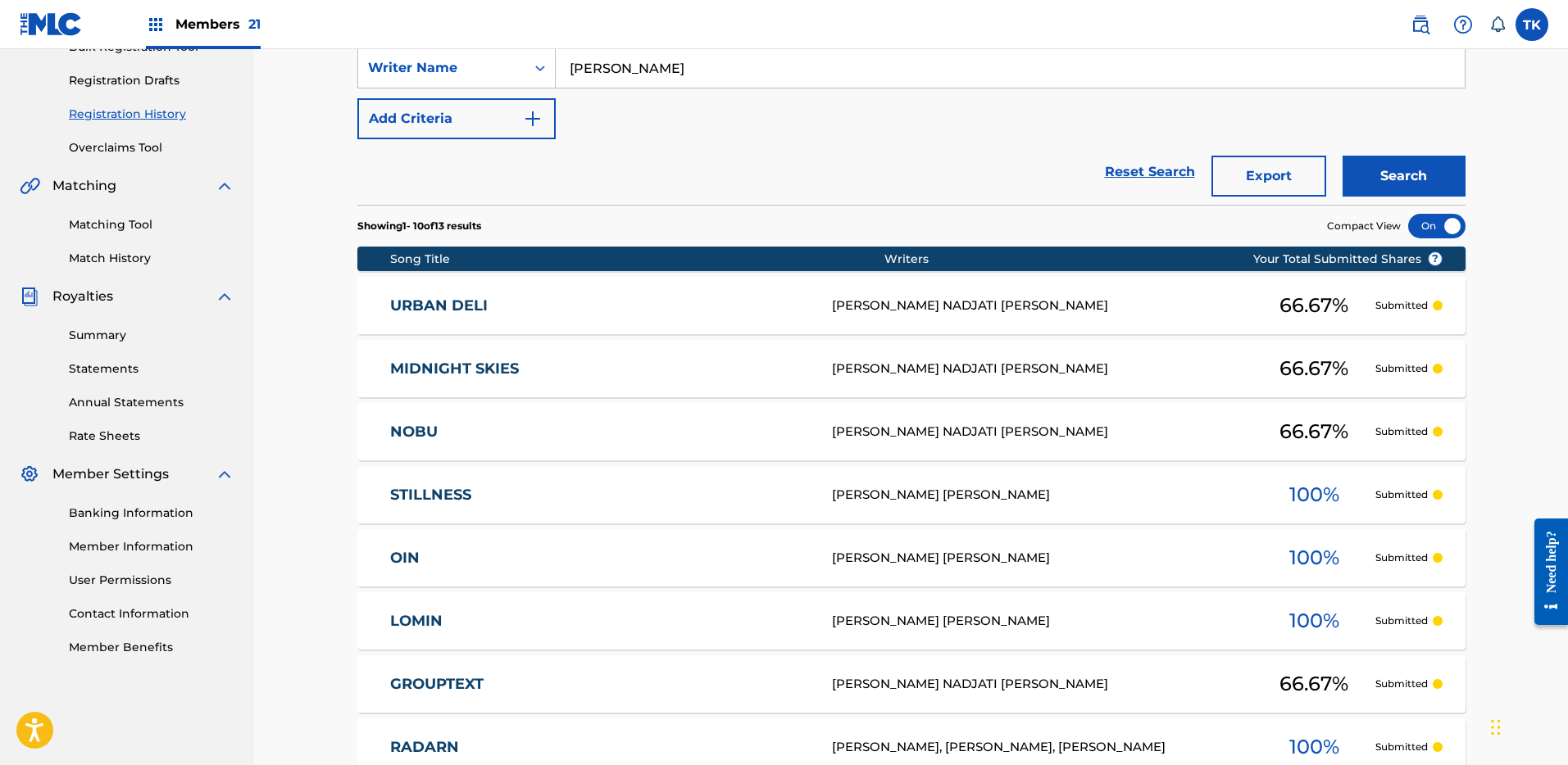
click at [950, 61] on input "ALEXANDER" at bounding box center [1010, 68] width 908 height 39
click at [951, 64] on input "ALEXANDER" at bounding box center [1010, 68] width 908 height 39
paste input "JUNEBLAD"
type input "ALEXANDER JUNEBLAD"
click at [1395, 163] on button "Search" at bounding box center [1403, 176] width 122 height 40
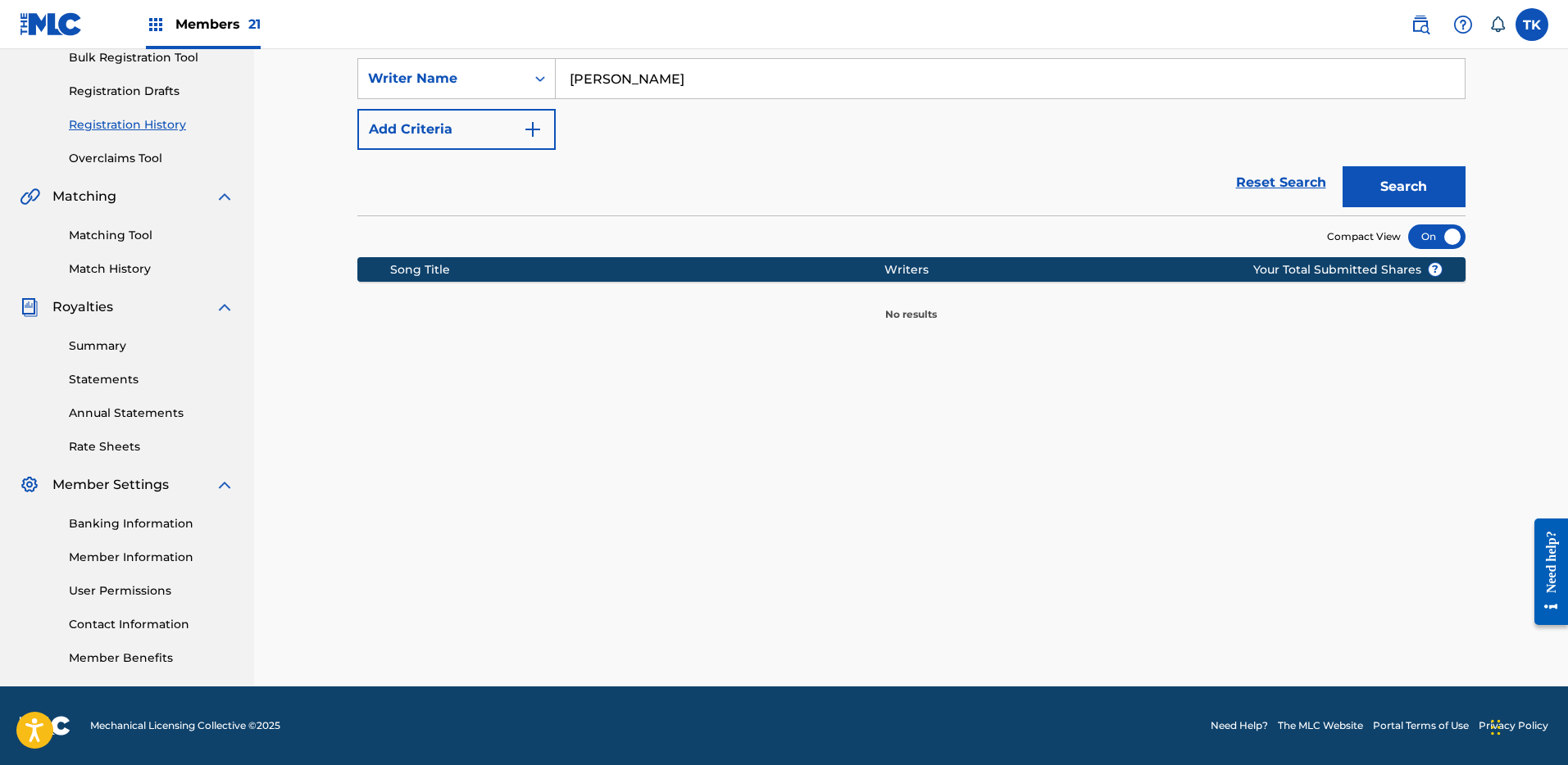
scroll to position [0, 0]
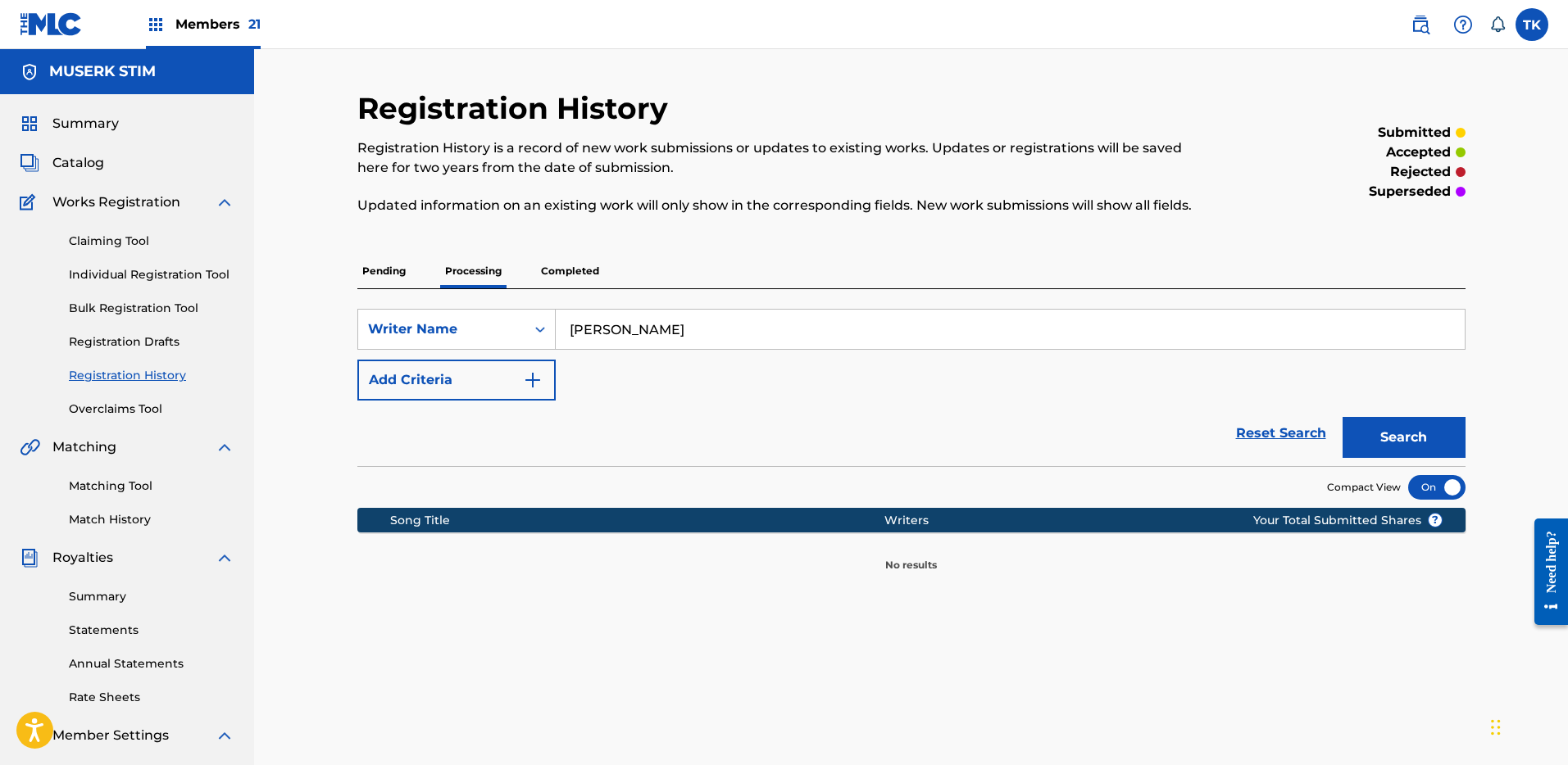
click at [218, 38] on div "Members 21" at bounding box center [203, 24] width 115 height 48
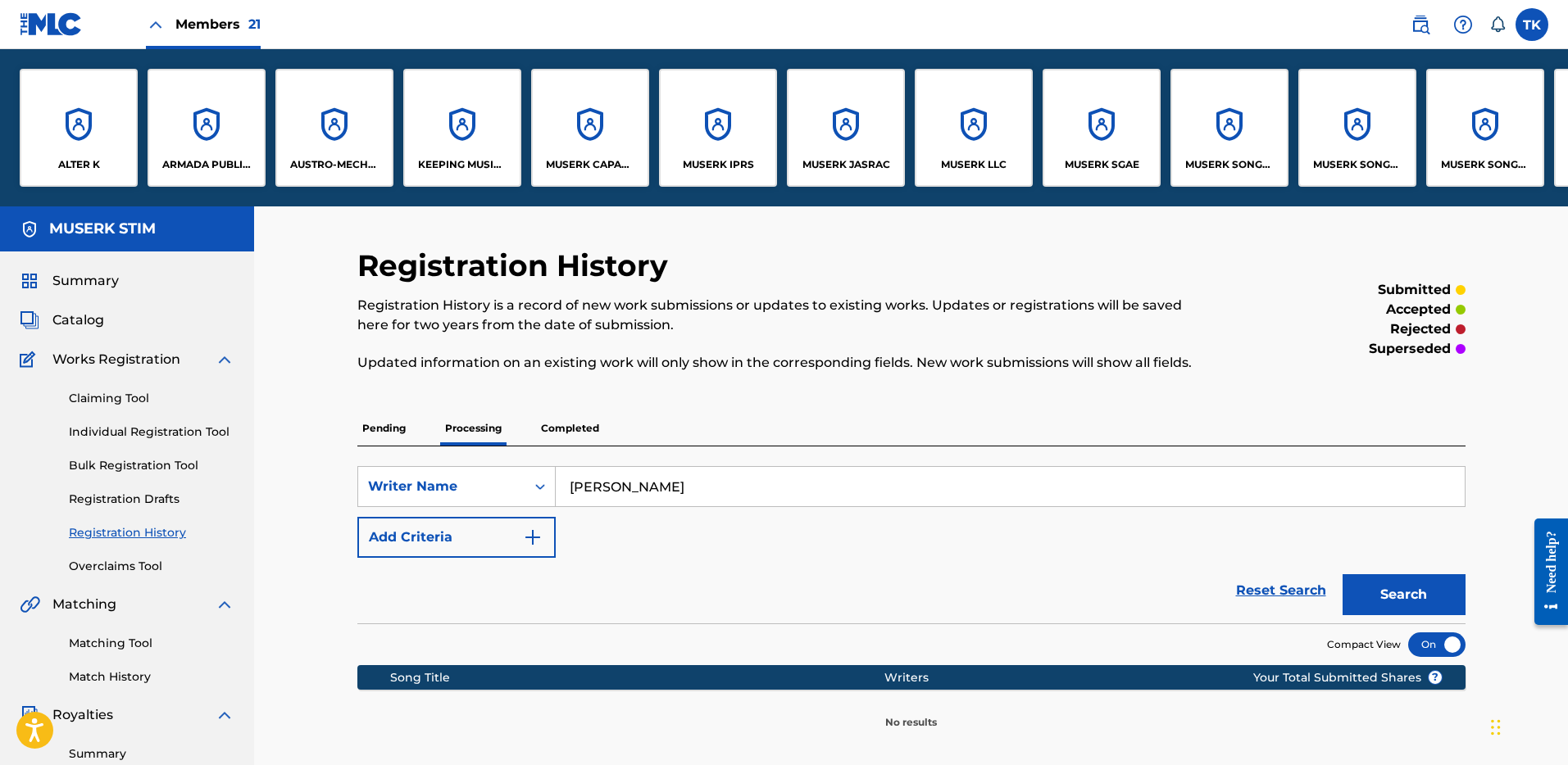
click at [201, 22] on span "Members 21" at bounding box center [218, 24] width 85 height 19
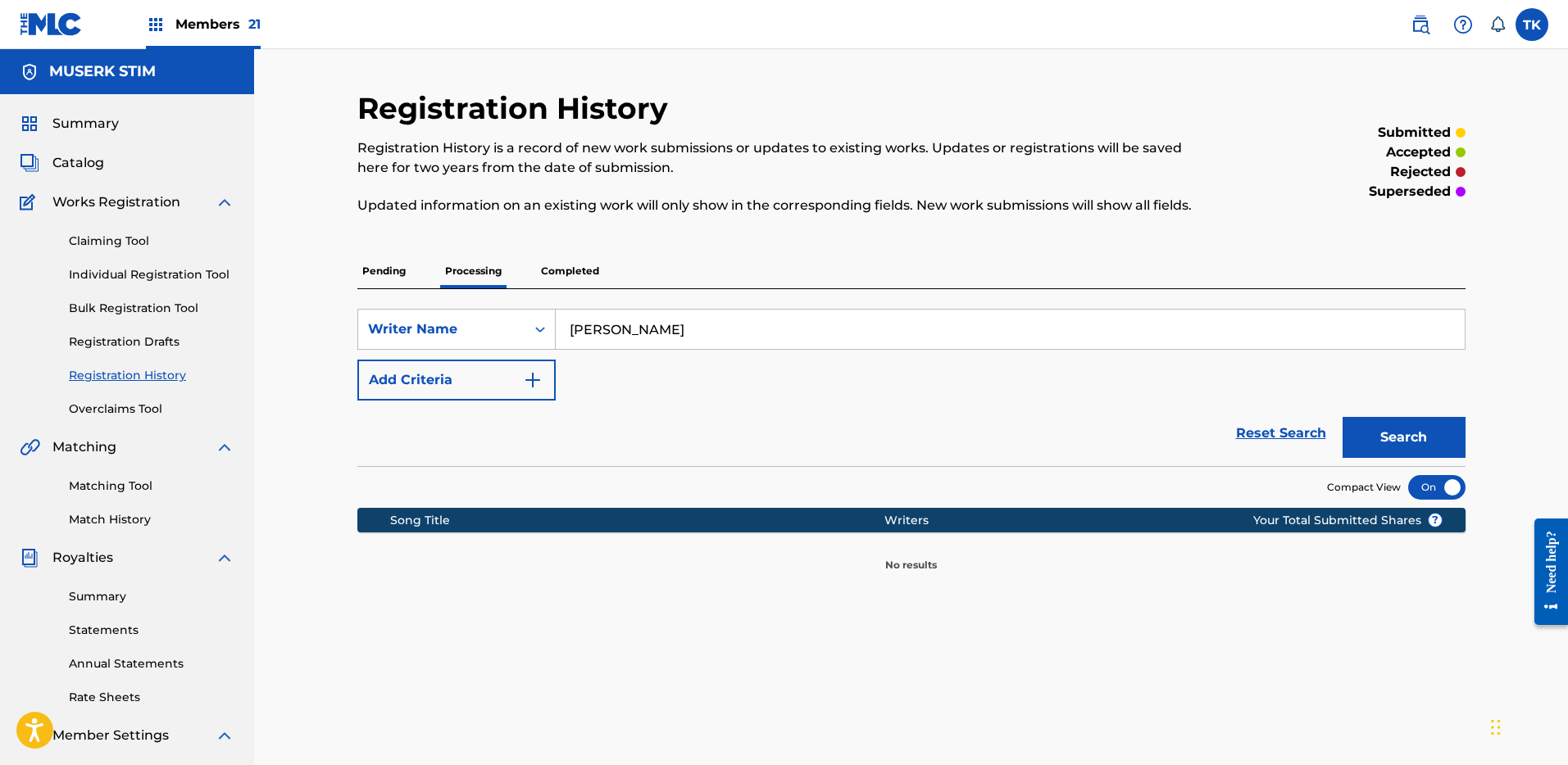
scroll to position [65, 0]
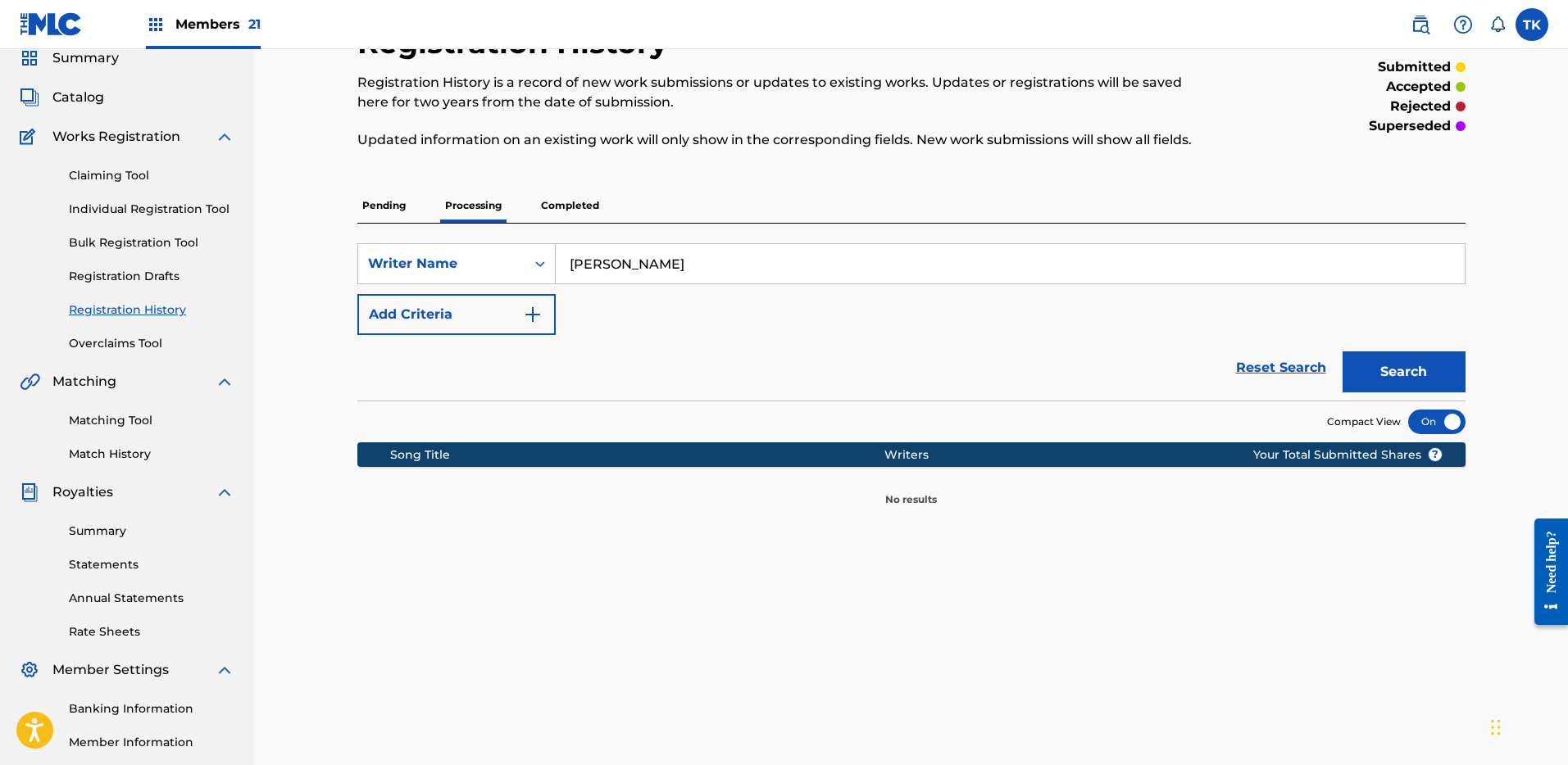
click at [128, 340] on link "Overclaims Tool" at bounding box center [152, 343] width 166 height 17
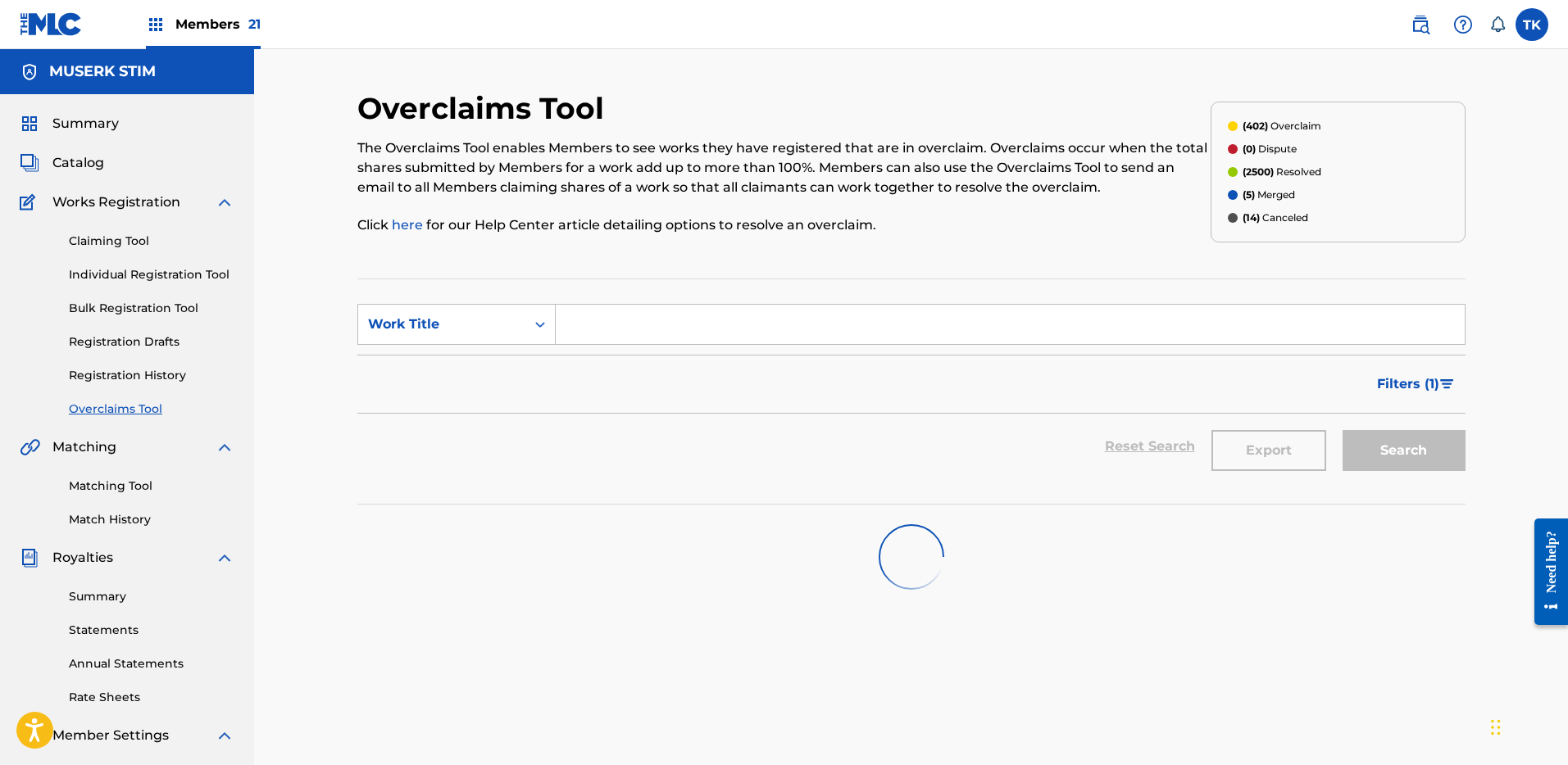
click at [1263, 383] on div "Filters ( 1 )" at bounding box center [911, 384] width 1108 height 59
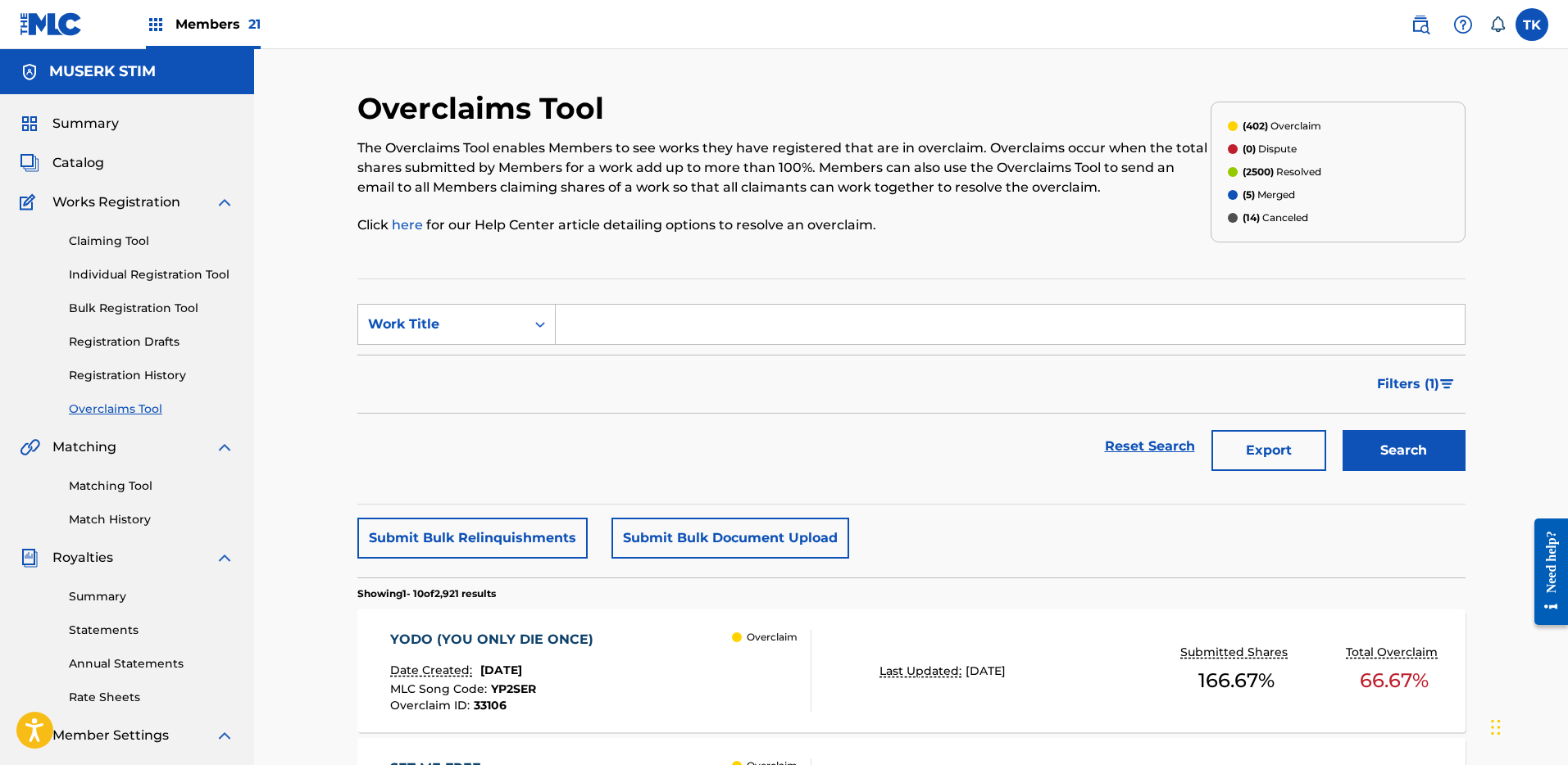
click at [1274, 448] on button "Export" at bounding box center [1269, 450] width 115 height 40
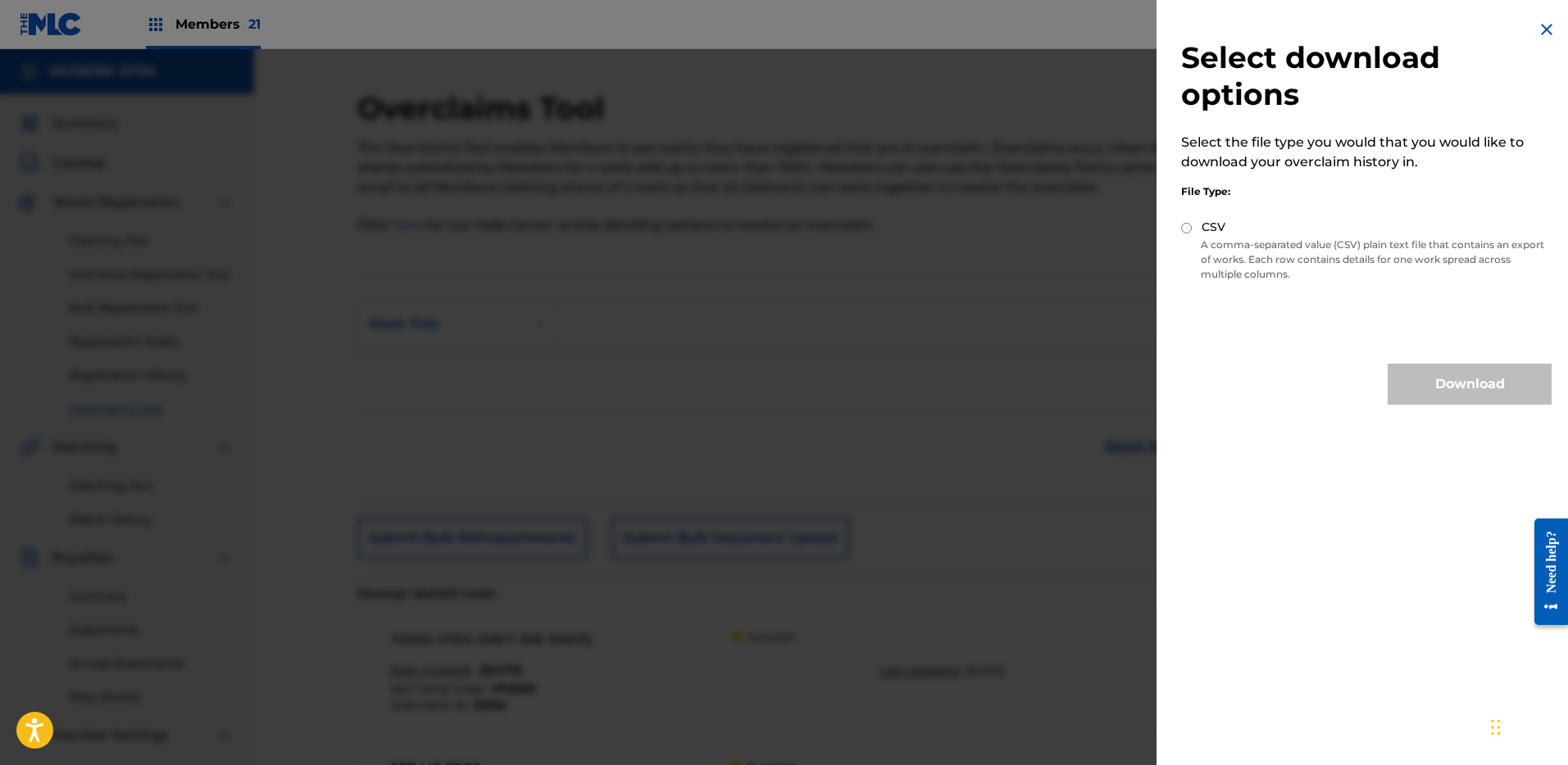
click at [1289, 229] on div "CSV" at bounding box center [1366, 228] width 370 height 19
click at [1202, 232] on label "CSV" at bounding box center [1214, 227] width 24 height 17
click at [1192, 232] on input "CSV" at bounding box center [1186, 228] width 11 height 11
radio input "true"
click at [1540, 392] on button "Download" at bounding box center [1469, 383] width 164 height 40
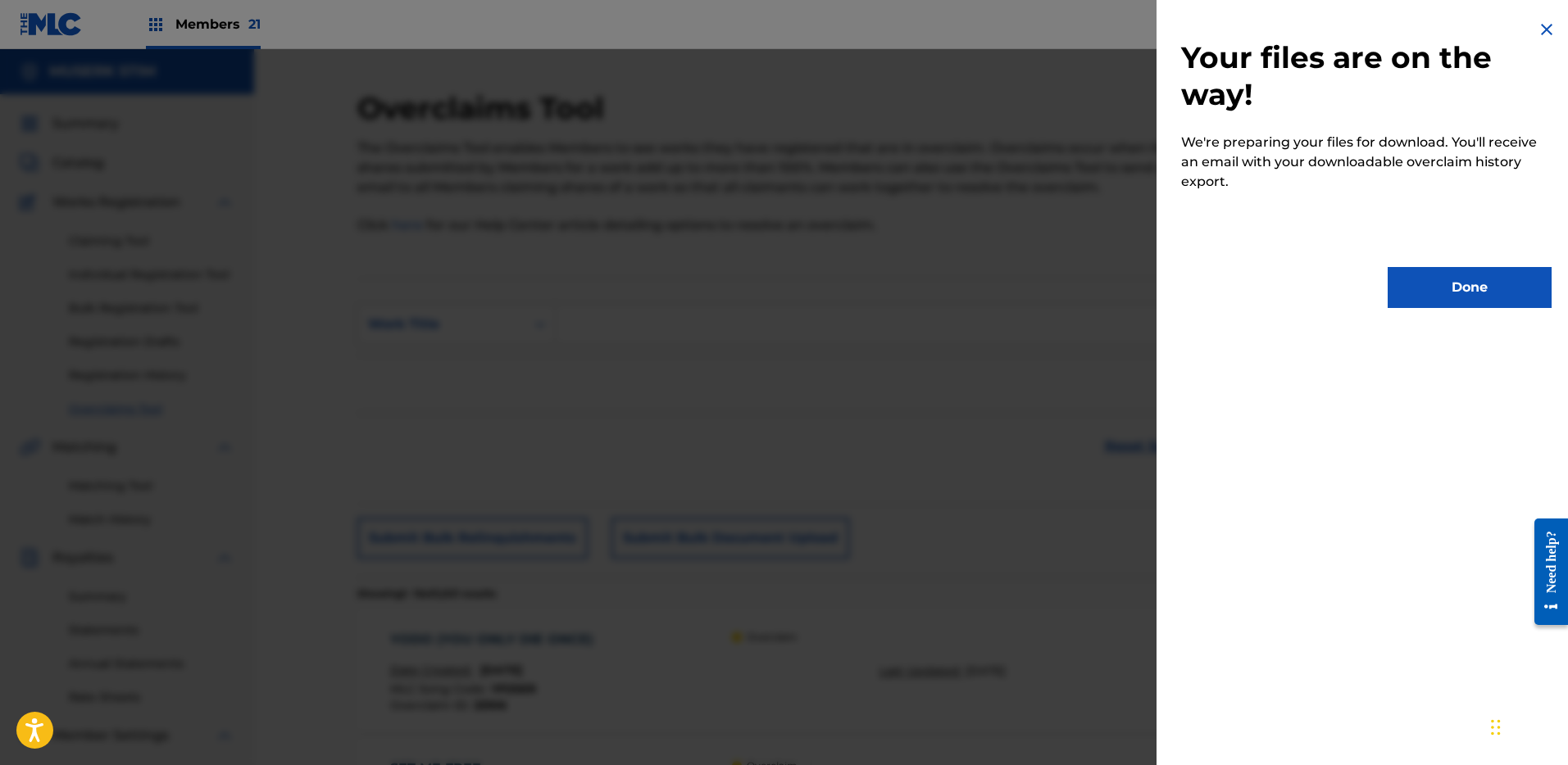
drag, startPoint x: 1386, startPoint y: 272, endPoint x: 1455, endPoint y: 285, distance: 70.2
click at [1416, 281] on button "Done" at bounding box center [1469, 287] width 164 height 40
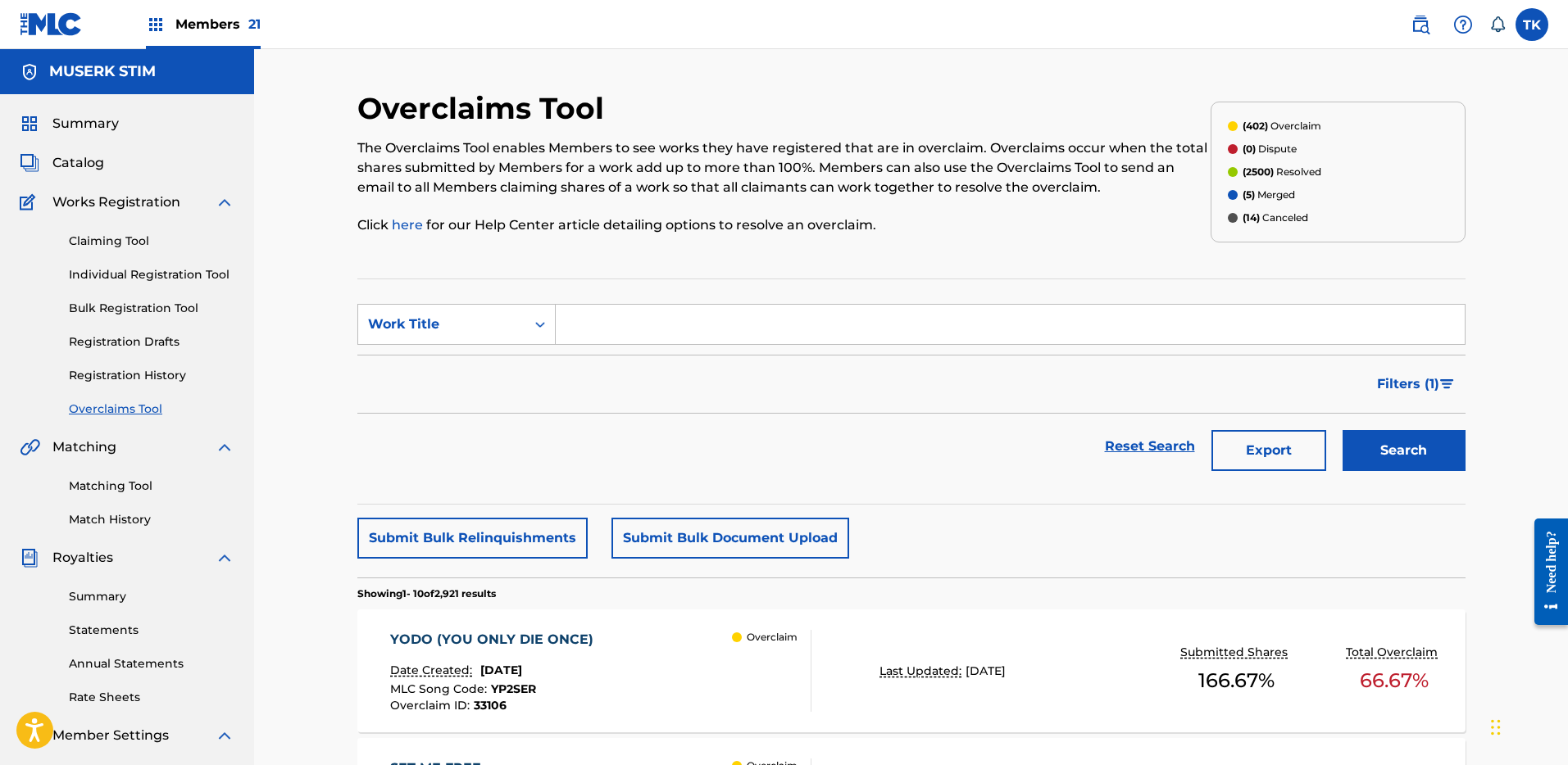
click at [1456, 285] on section "SearchWithCriteriae473fcb5-df3d-4f2b-9aef-fe18efdf047d Work Title Filter Status…" at bounding box center [911, 391] width 1108 height 226
click at [188, 22] on span "Members 21" at bounding box center [218, 24] width 85 height 19
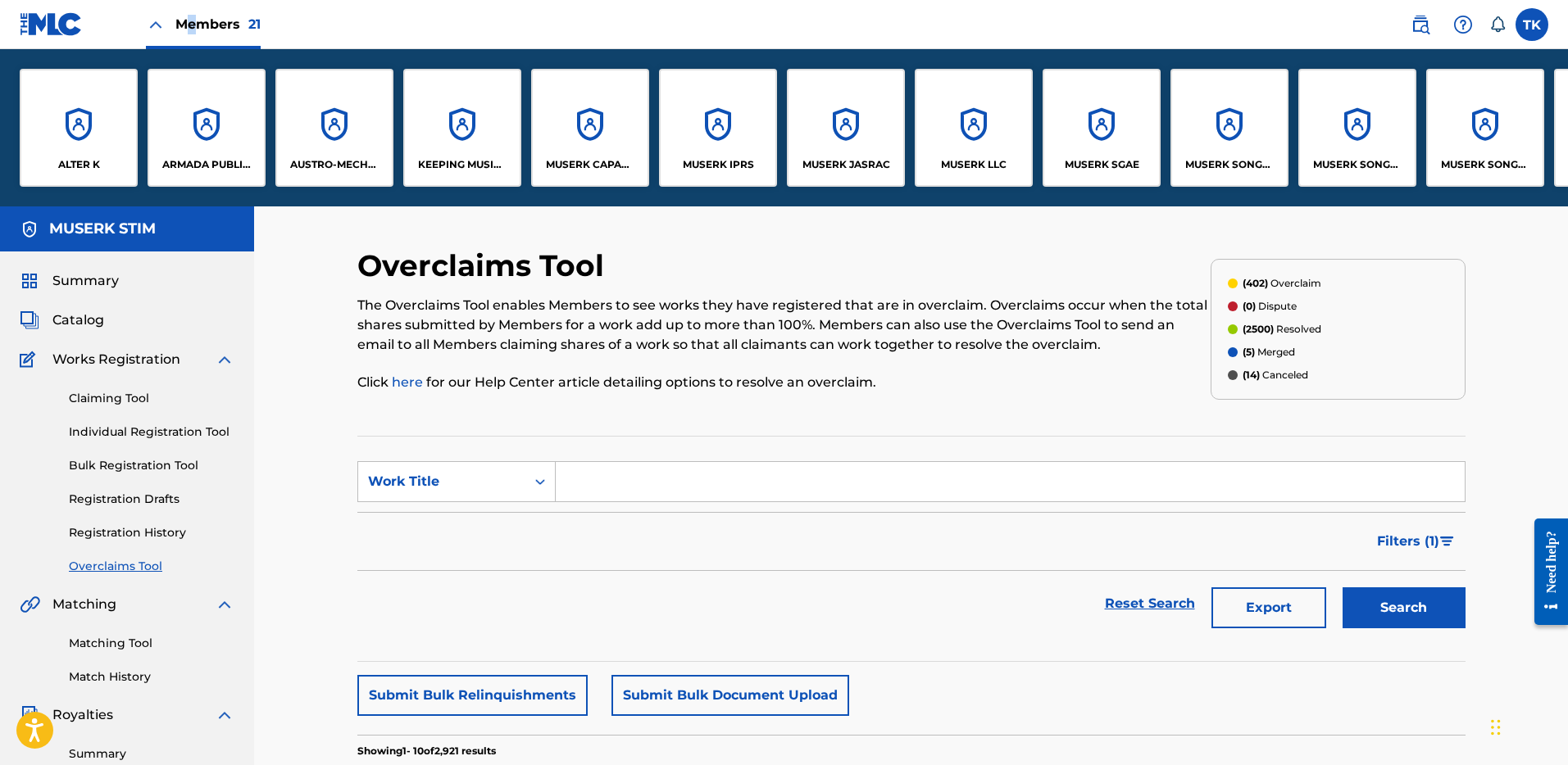
click at [1097, 149] on div "MUSERK SGAE" at bounding box center [1101, 127] width 118 height 117
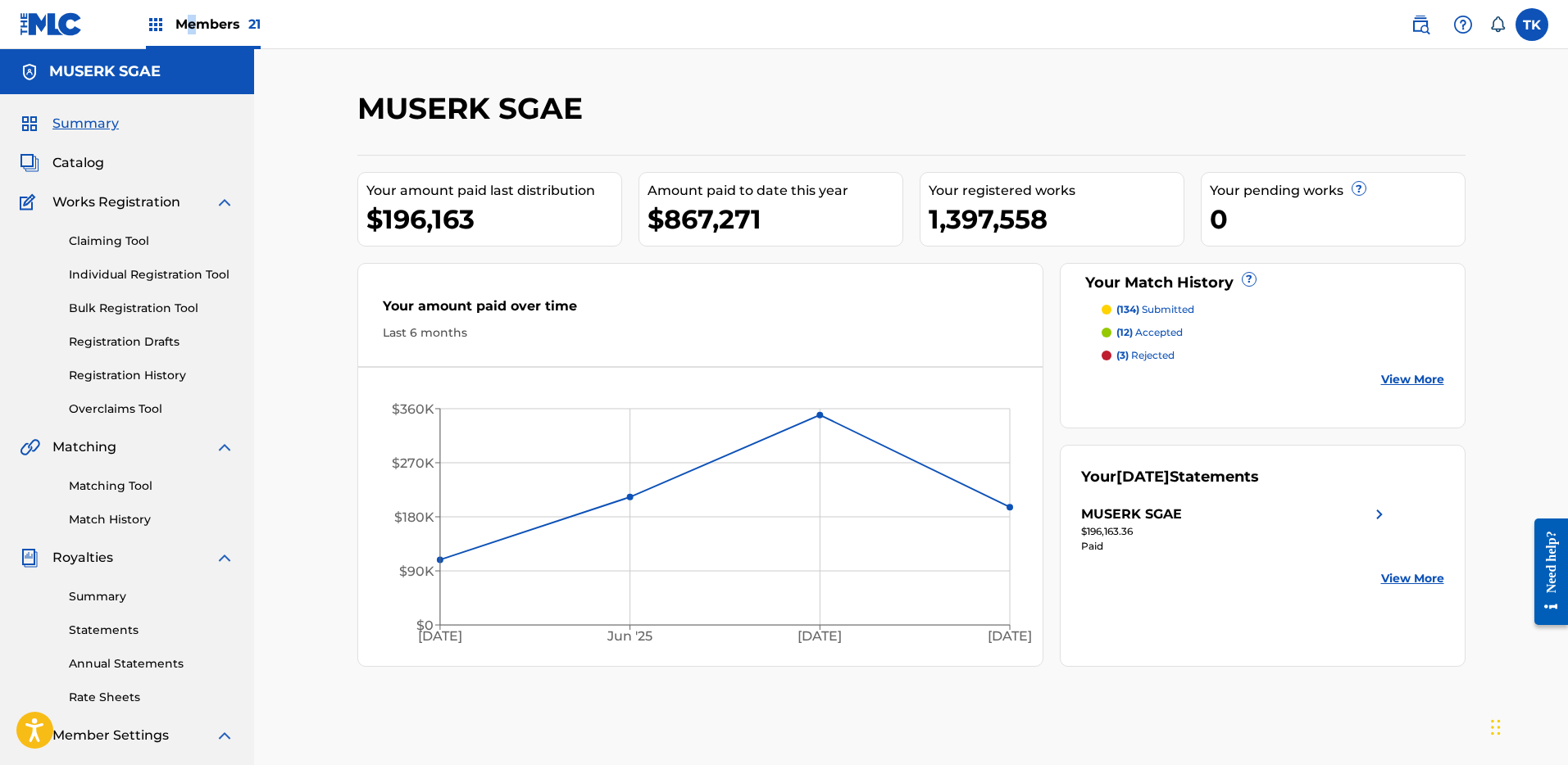
click at [126, 416] on link "Overclaims Tool" at bounding box center [152, 409] width 166 height 17
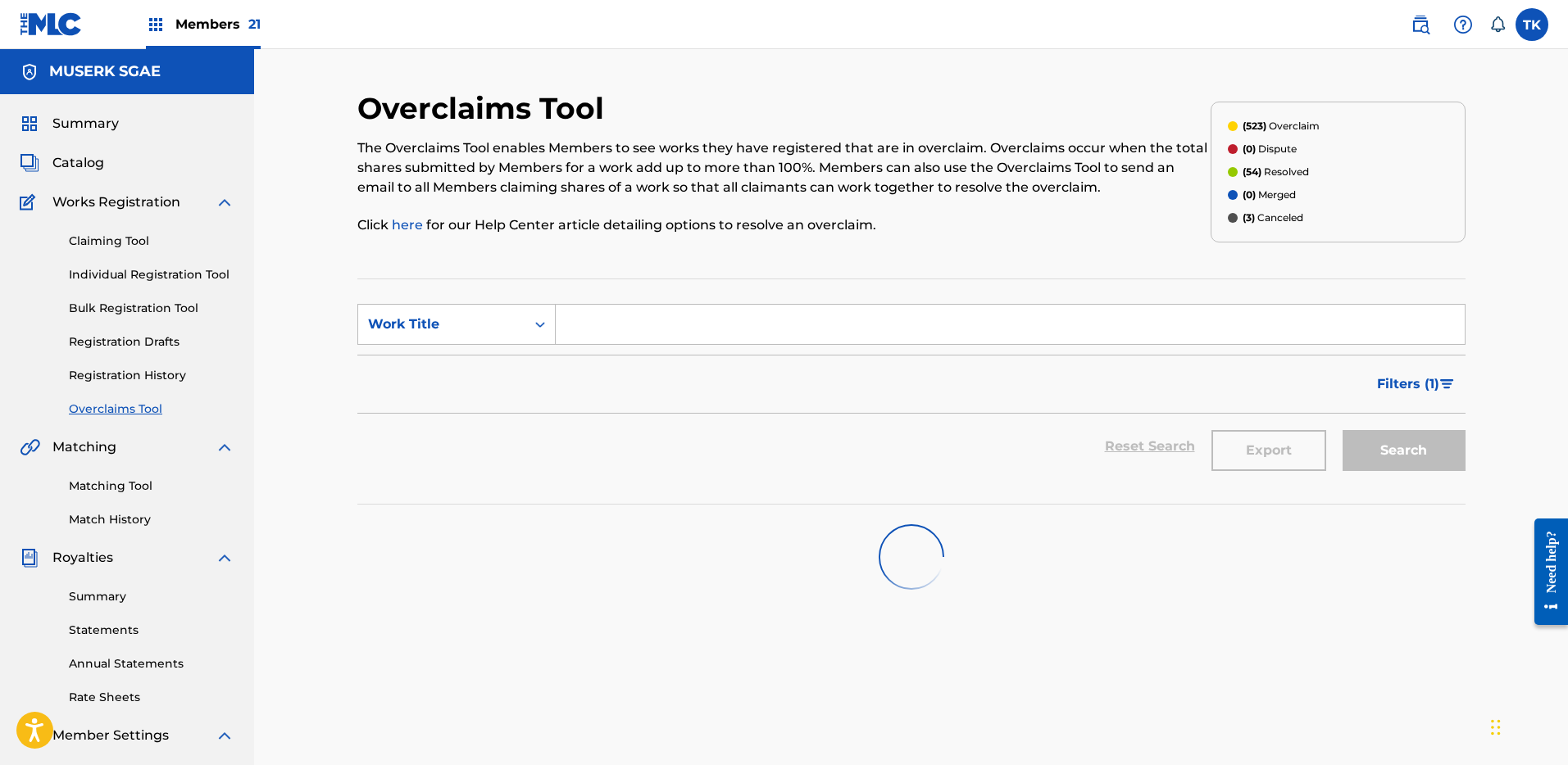
click at [1280, 403] on div "Filters ( 1 )" at bounding box center [911, 384] width 1108 height 59
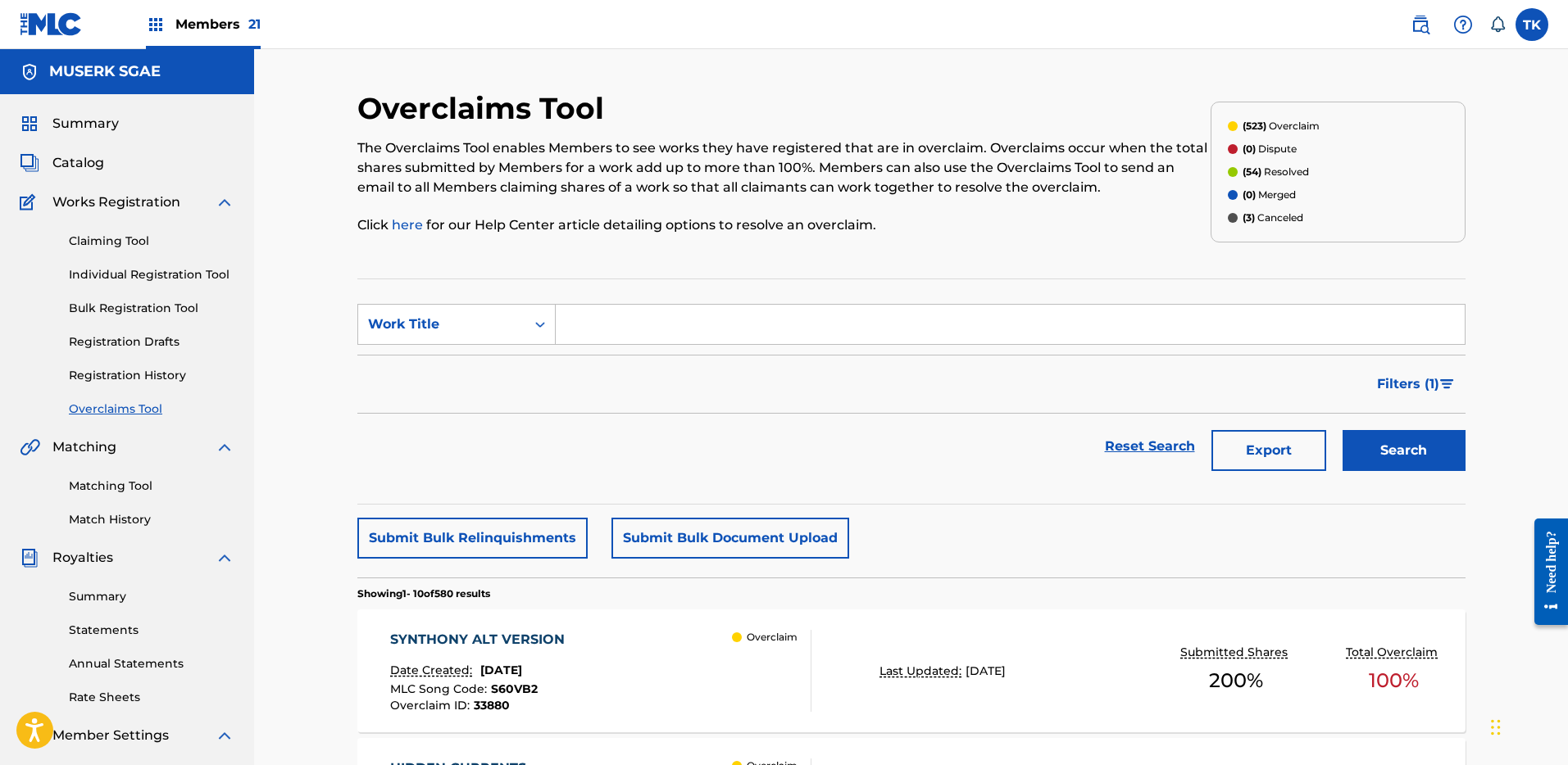
click at [1296, 450] on button "Export" at bounding box center [1269, 450] width 115 height 40
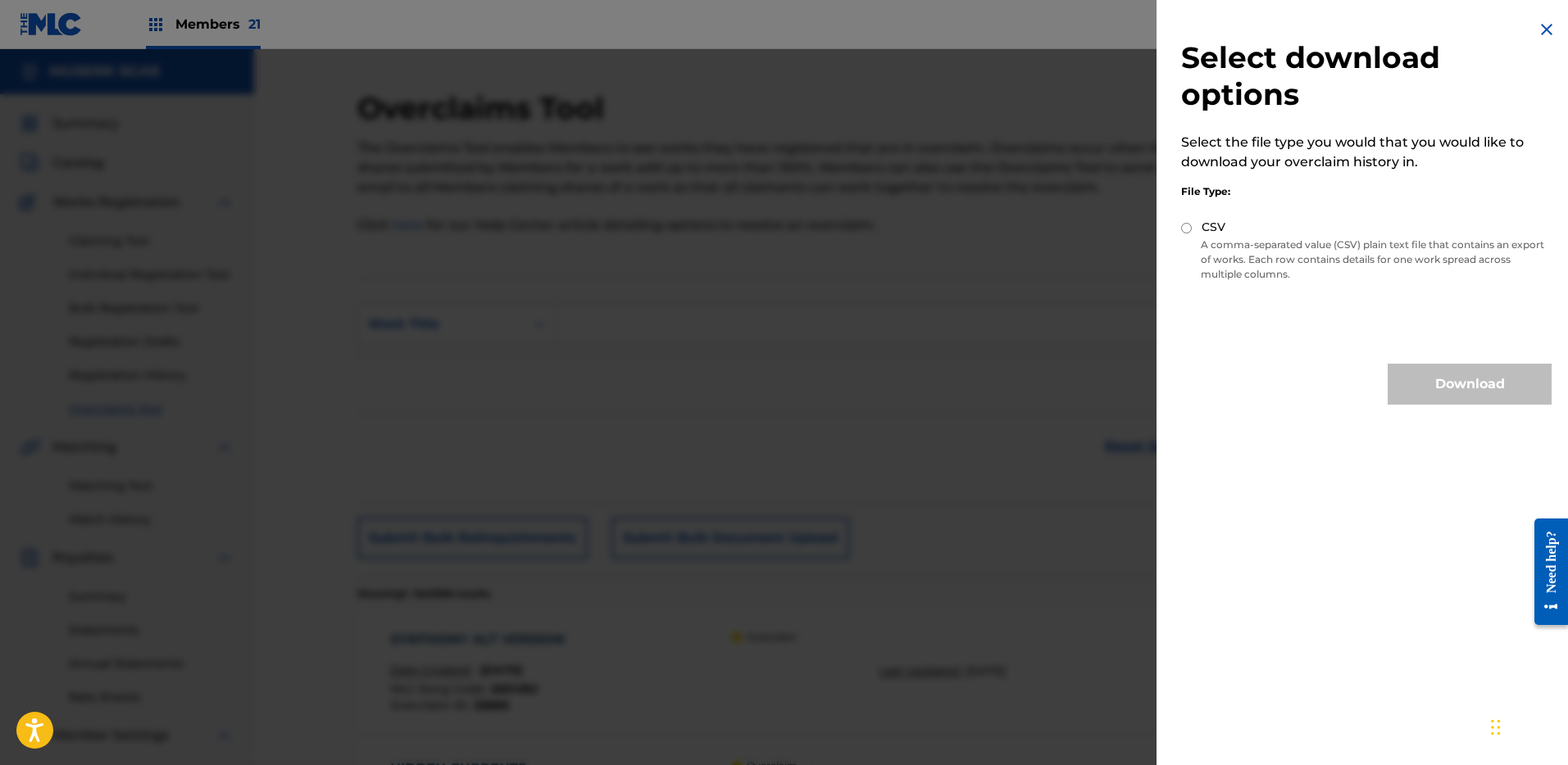
click at [1275, 252] on p "A comma-separated value (CSV) plain text file that contains an export of works.…" at bounding box center [1366, 260] width 370 height 44
click at [1220, 236] on div "CSV A comma-separated value (CSV) plain text file that contains an export of wo…" at bounding box center [1366, 254] width 370 height 70
click at [1213, 229] on label "CSV" at bounding box center [1214, 227] width 24 height 17
click at [1192, 229] on input "CSV" at bounding box center [1186, 228] width 11 height 11
radio input "true"
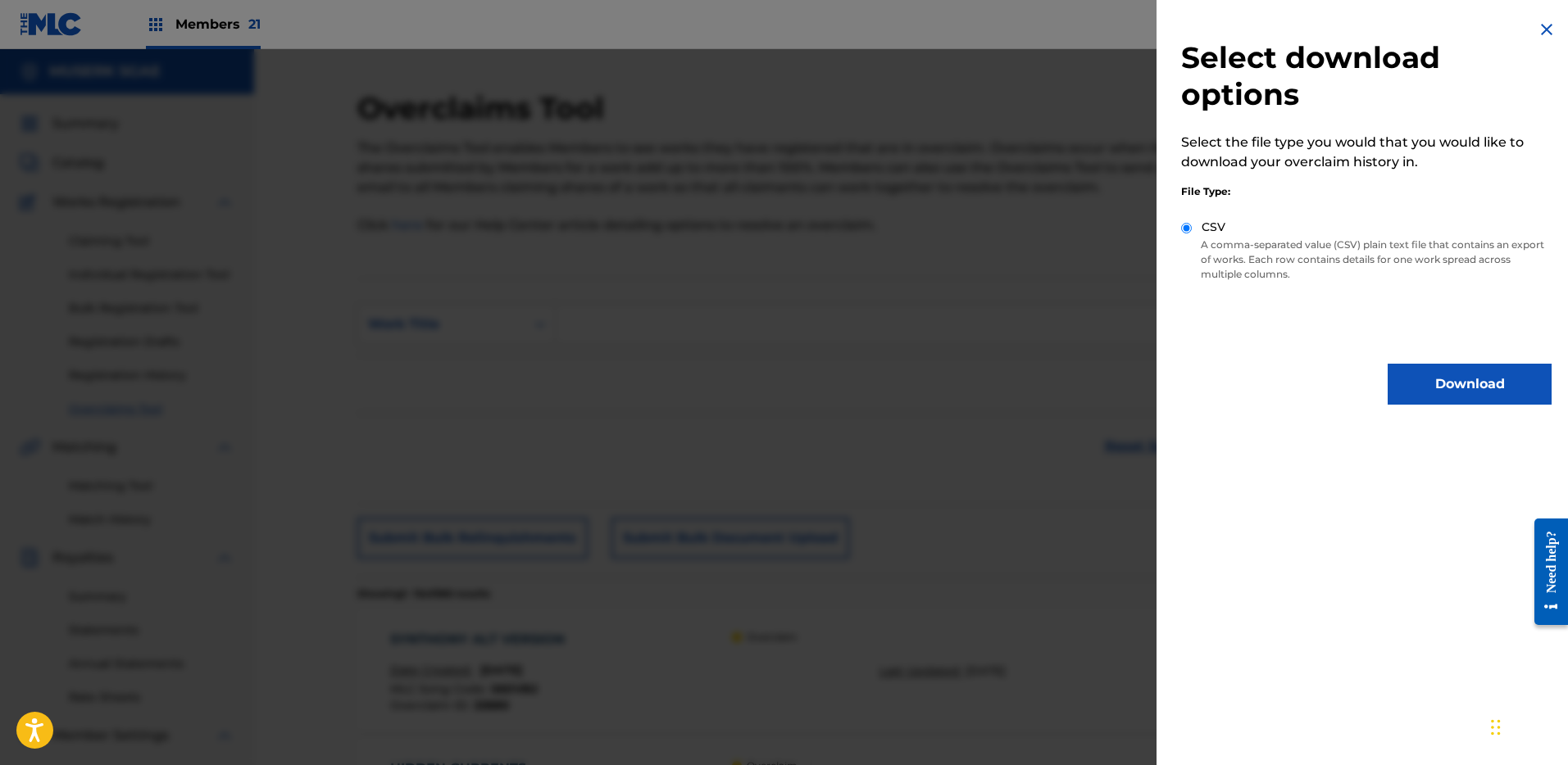
click at [1434, 376] on button "Download" at bounding box center [1469, 383] width 164 height 40
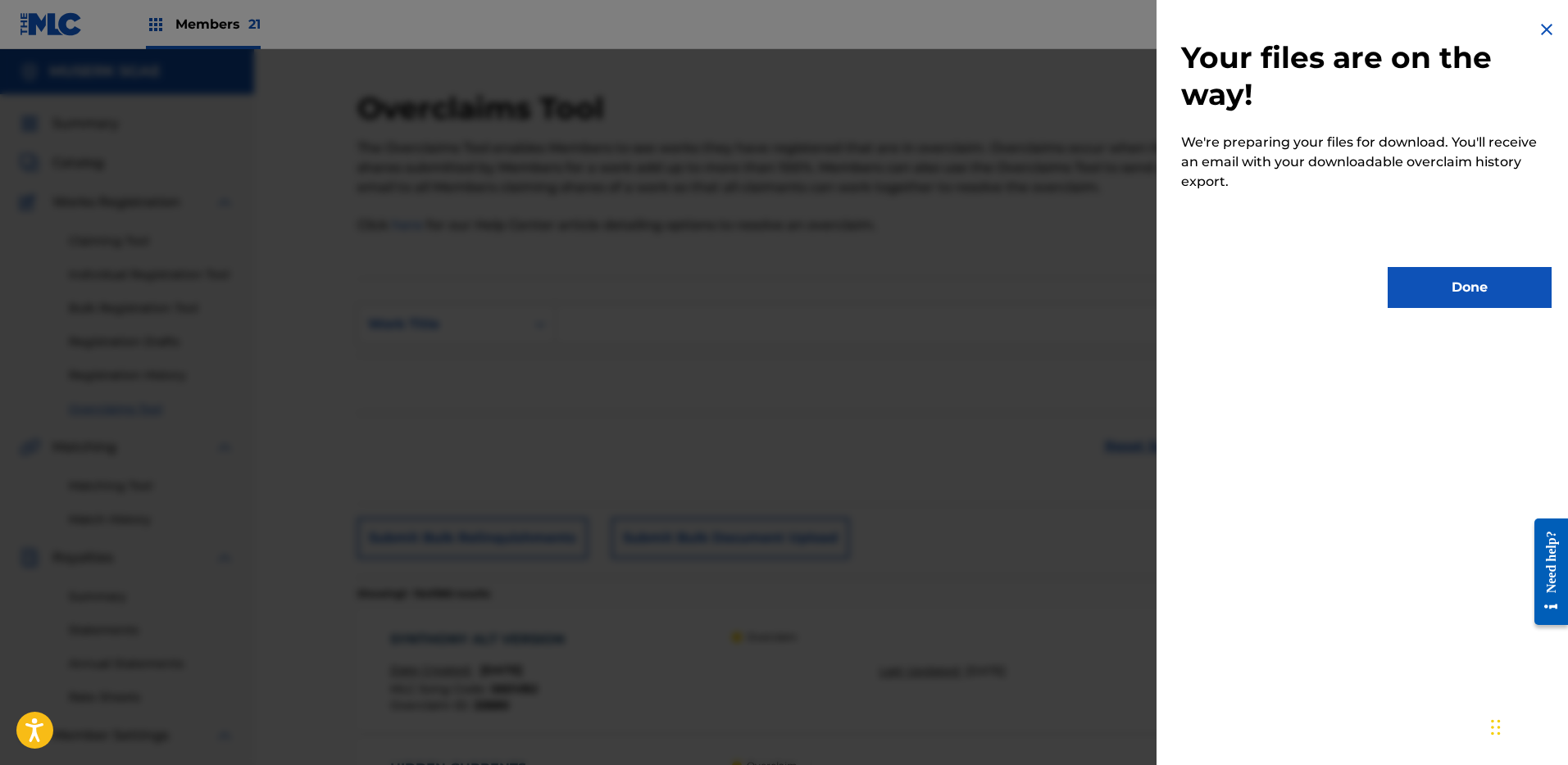
click at [1476, 291] on button "Done" at bounding box center [1469, 287] width 164 height 40
